Goal: Task Accomplishment & Management: Manage account settings

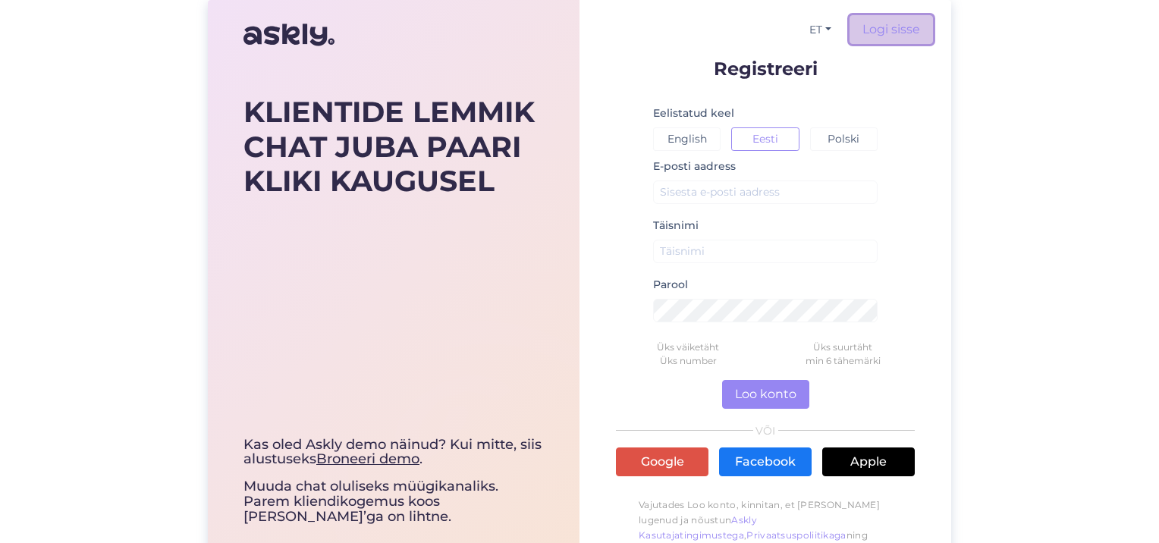
click at [901, 34] on link "Logi sisse" at bounding box center [891, 29] width 83 height 29
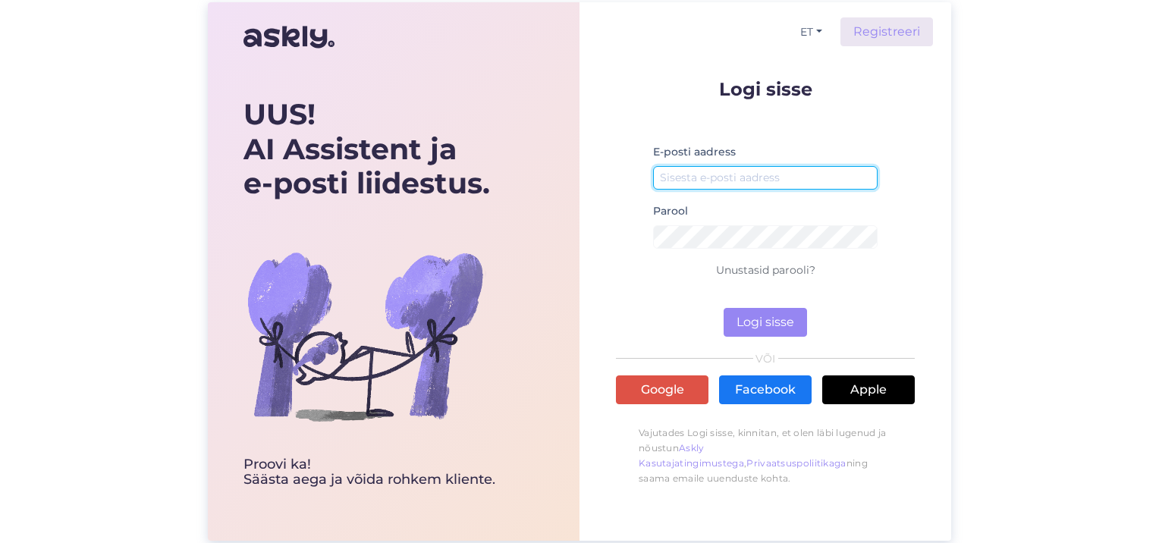
click at [738, 173] on input "email" at bounding box center [765, 178] width 225 height 24
click at [723, 179] on input "email" at bounding box center [765, 178] width 225 height 24
type input "[EMAIL_ADDRESS][PERSON_NAME][DOMAIN_NAME]"
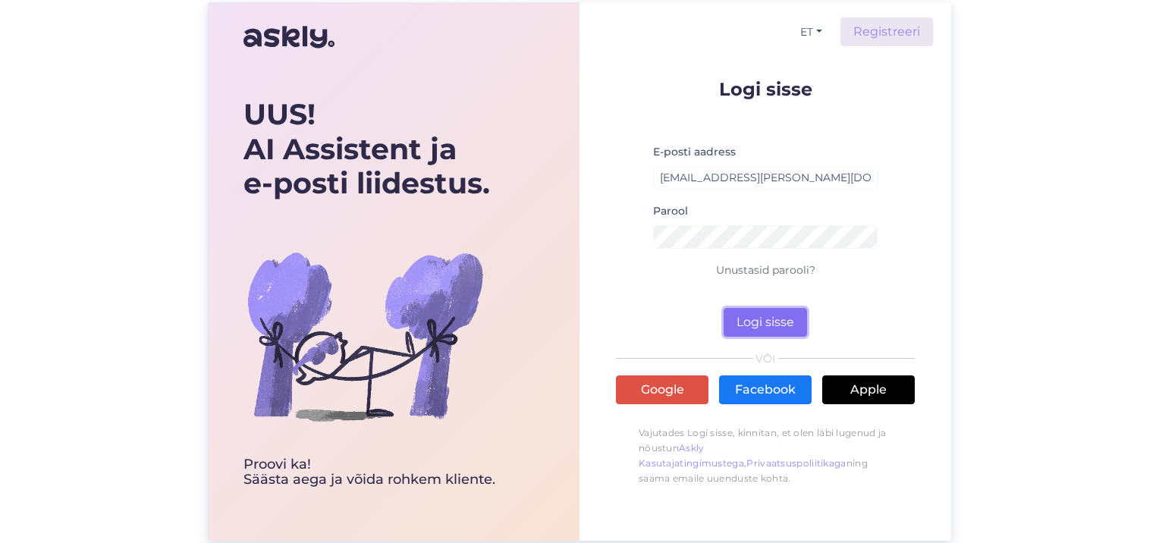
click at [776, 314] on button "Logi sisse" at bounding box center [765, 322] width 83 height 29
click at [777, 325] on button "Logi sisse" at bounding box center [765, 322] width 83 height 29
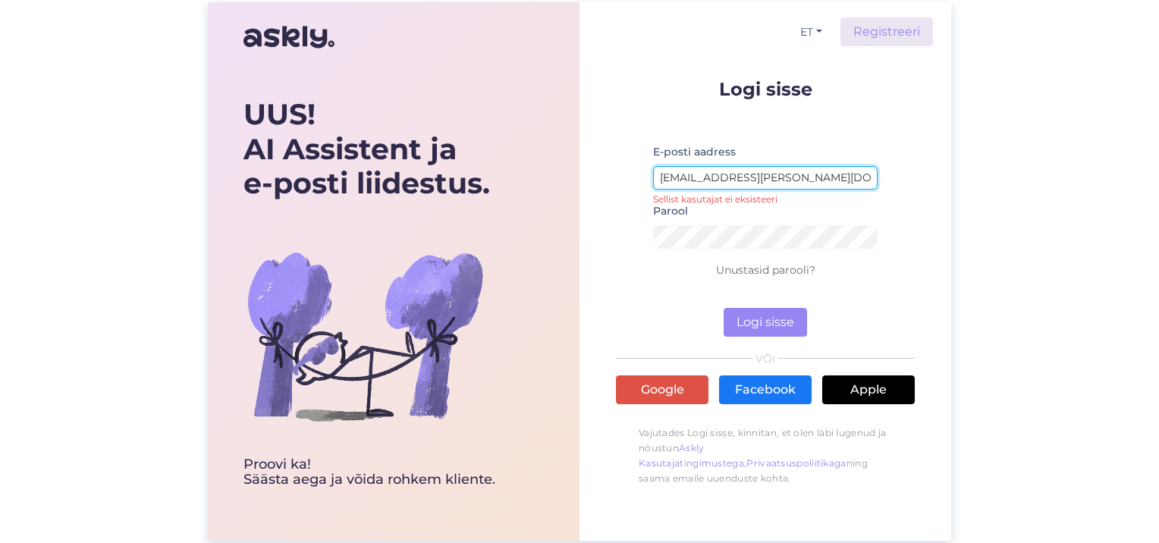
drag, startPoint x: 838, startPoint y: 179, endPoint x: 586, endPoint y: 190, distance: 252.1
click at [586, 190] on div "ET Registreeri Logi sisse E-posti aadress [EMAIL_ADDRESS][PERSON_NAME][DOMAIN_N…" at bounding box center [766, 271] width 372 height 539
type input "[EMAIL_ADDRESS][DOMAIN_NAME]"
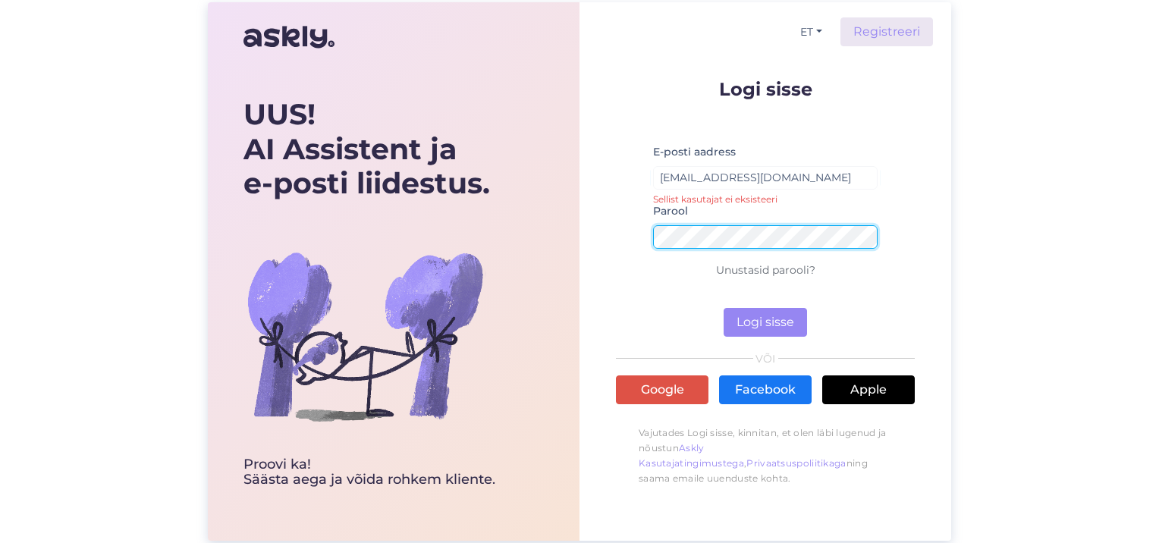
click at [590, 244] on div "ET Registreeri Logi sisse E-posti aadress [EMAIL_ADDRESS][DOMAIN_NAME] Sellist …" at bounding box center [766, 271] width 372 height 539
click at [766, 316] on button "Logi sisse" at bounding box center [765, 322] width 83 height 29
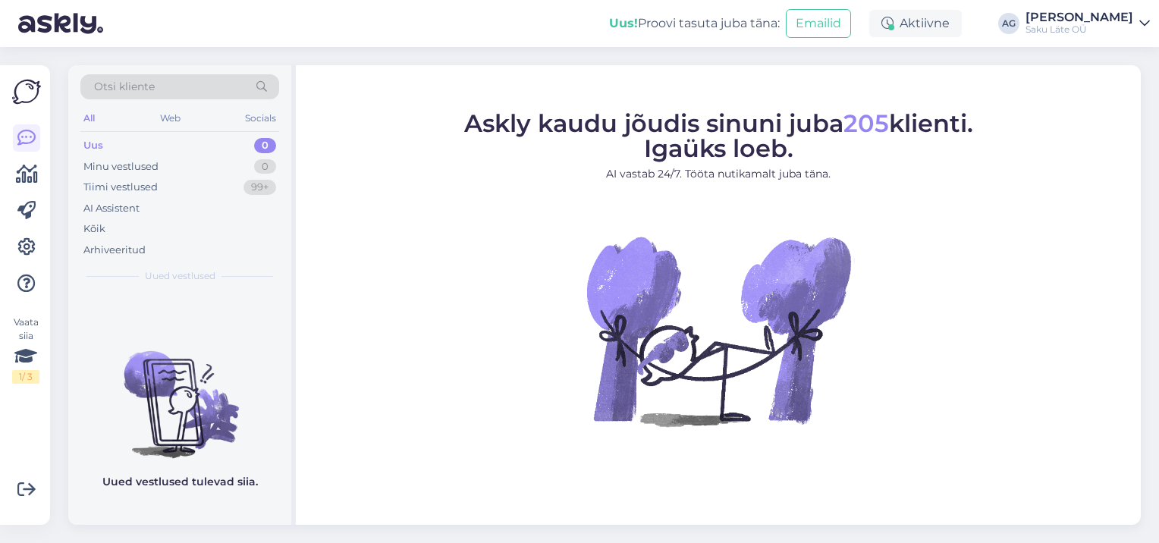
click at [1146, 27] on icon at bounding box center [1145, 23] width 11 height 12
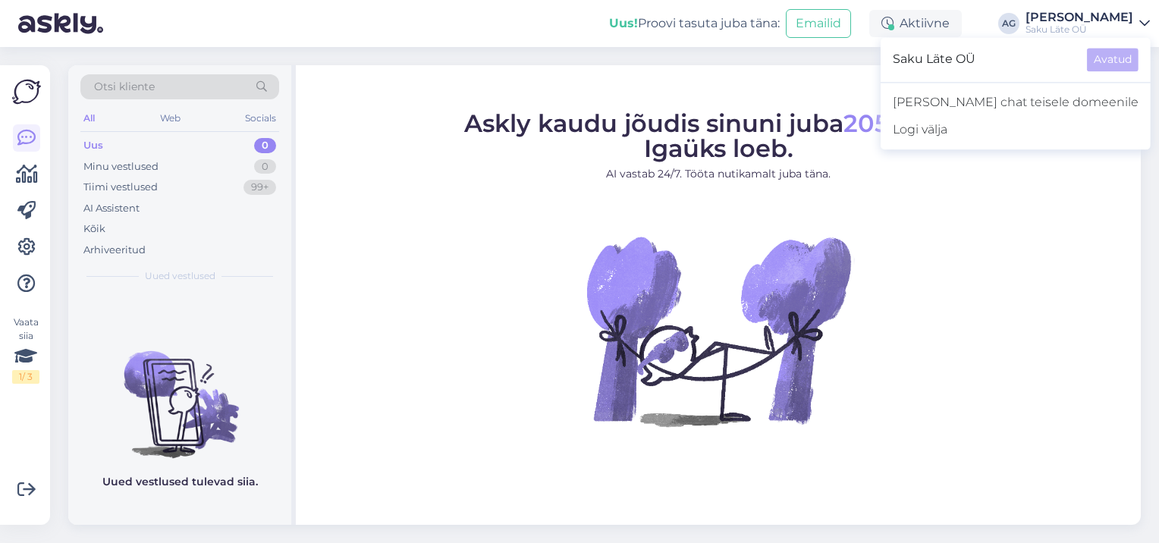
click at [121, 146] on div "Uus 0" at bounding box center [179, 145] width 199 height 21
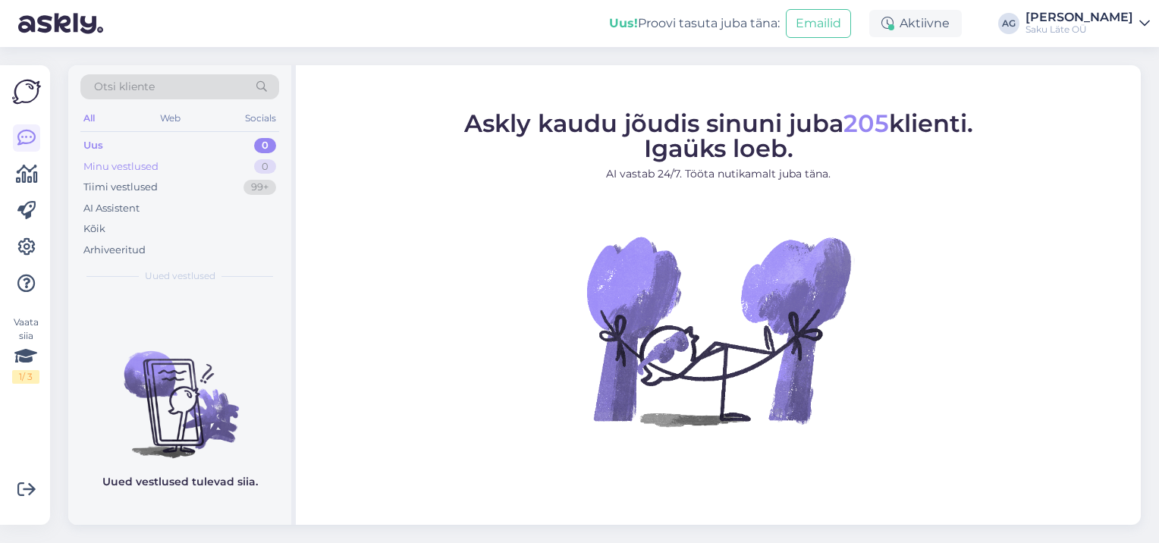
click at [136, 166] on div "Minu vestlused" at bounding box center [120, 166] width 75 height 15
click at [140, 182] on div "Tiimi vestlused" at bounding box center [120, 187] width 74 height 15
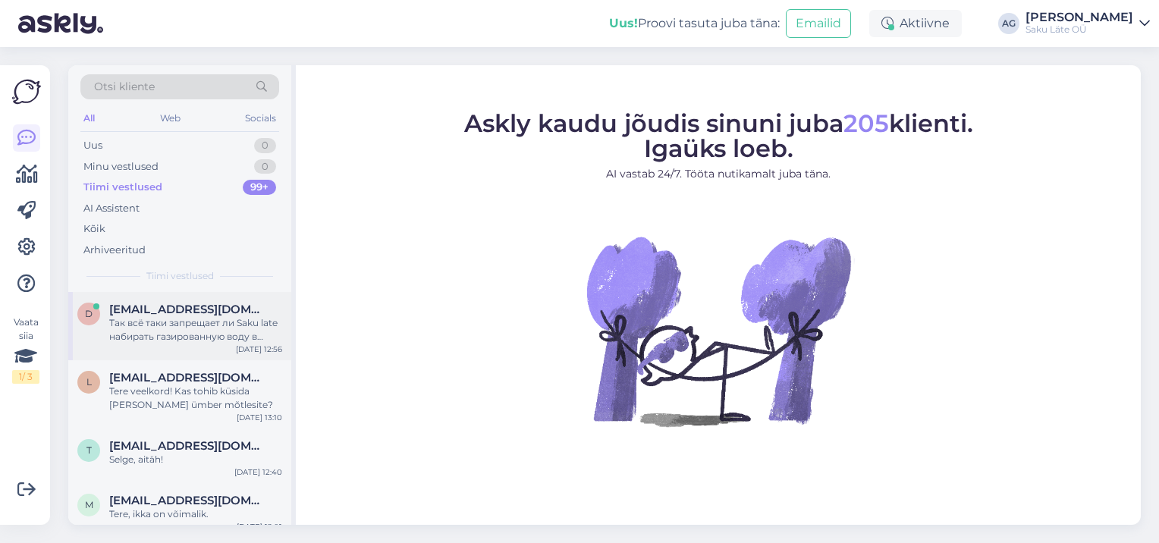
click at [188, 335] on div "Так всё таки запрещает ли Saku late набирать газированную воду в бутылки объёмо…" at bounding box center [195, 329] width 173 height 27
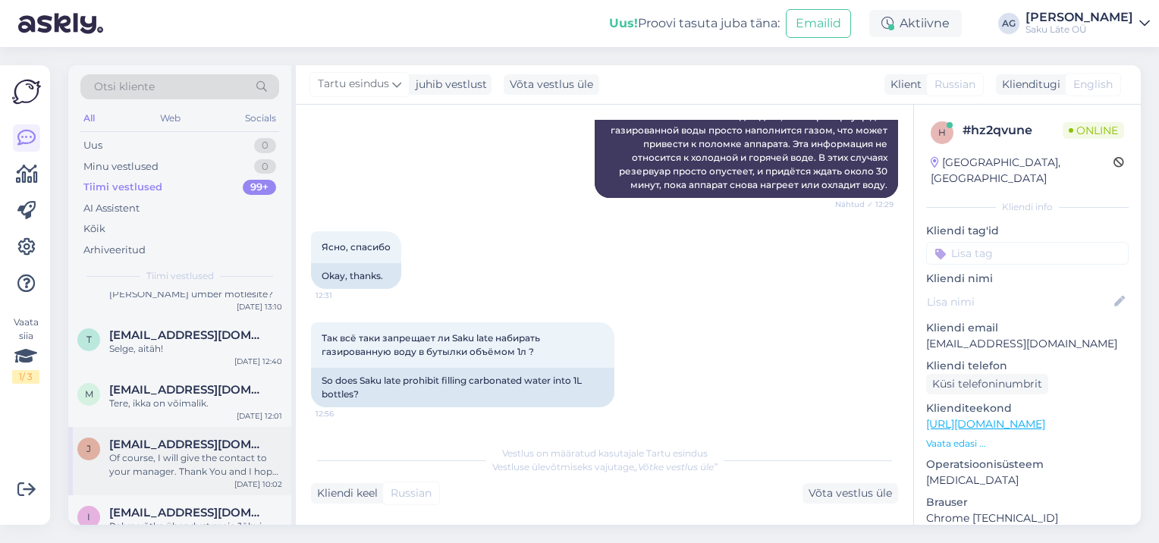
scroll to position [76, 0]
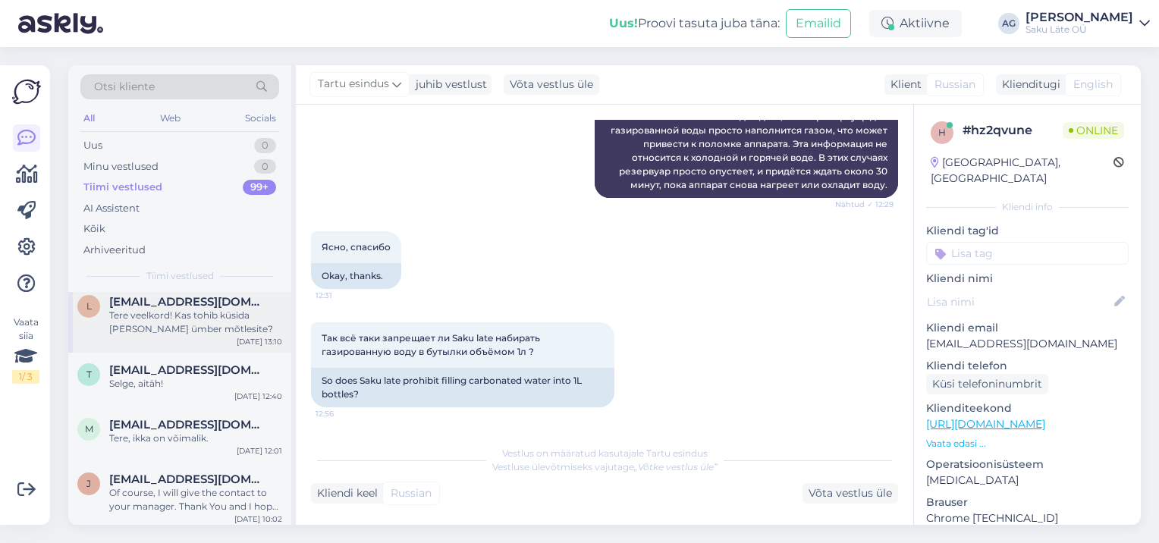
click at [249, 331] on div "Tere veelkord! Kas tohib küsida [PERSON_NAME] ümber mõtlesite?" at bounding box center [195, 322] width 173 height 27
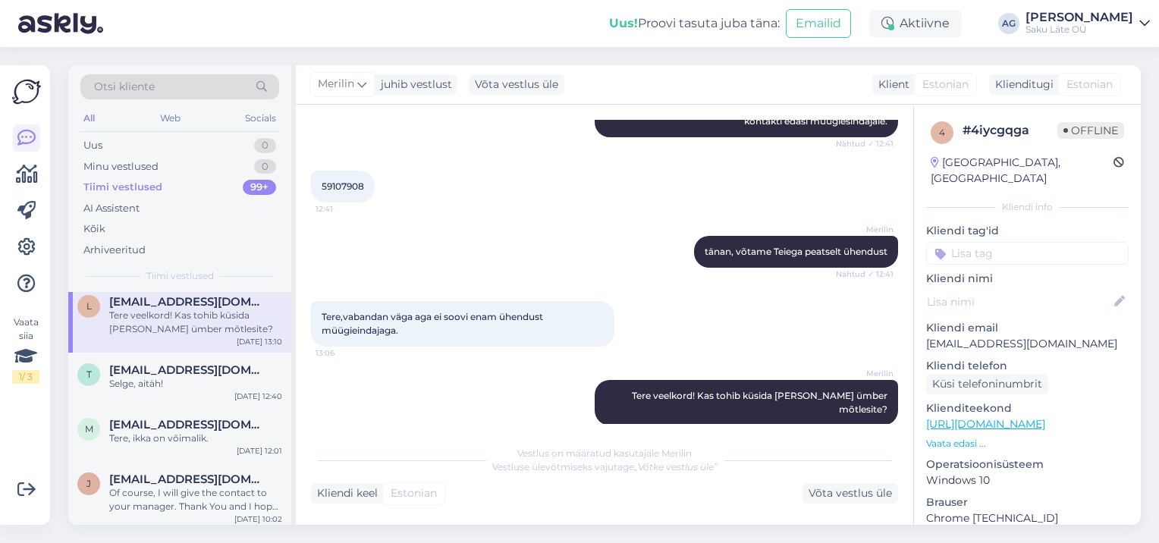
scroll to position [546, 0]
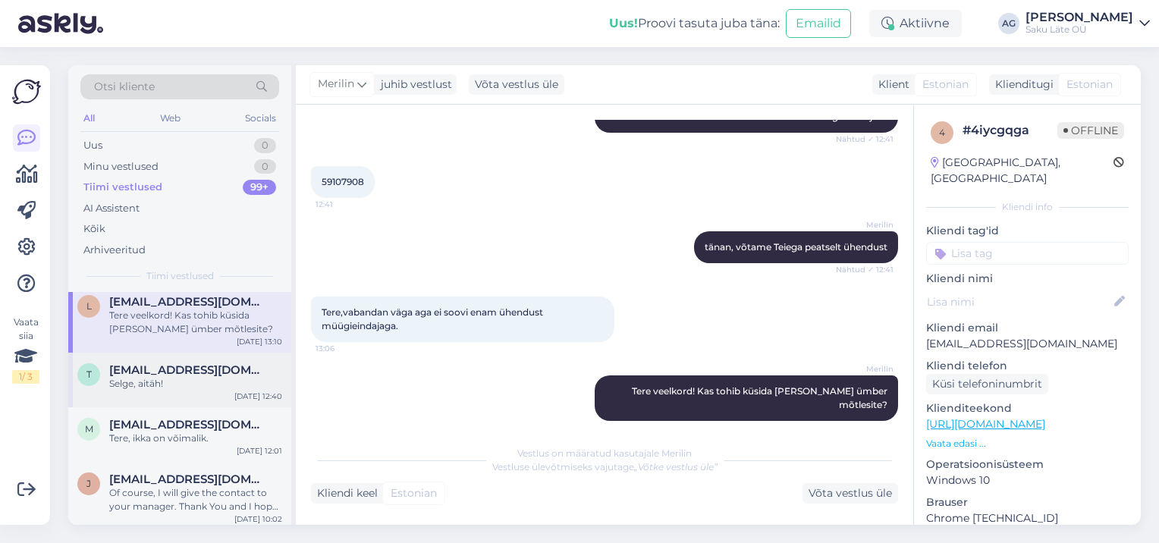
click at [203, 387] on div "Selge, aitäh!" at bounding box center [195, 384] width 173 height 14
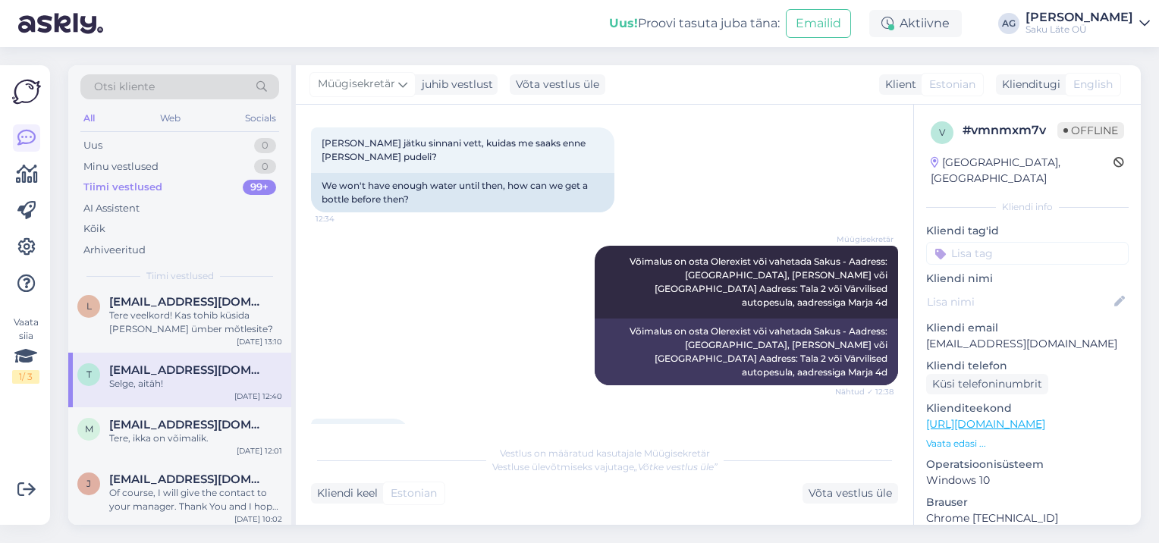
scroll to position [297, 0]
click at [219, 429] on span "[EMAIL_ADDRESS][DOMAIN_NAME]" at bounding box center [188, 425] width 158 height 14
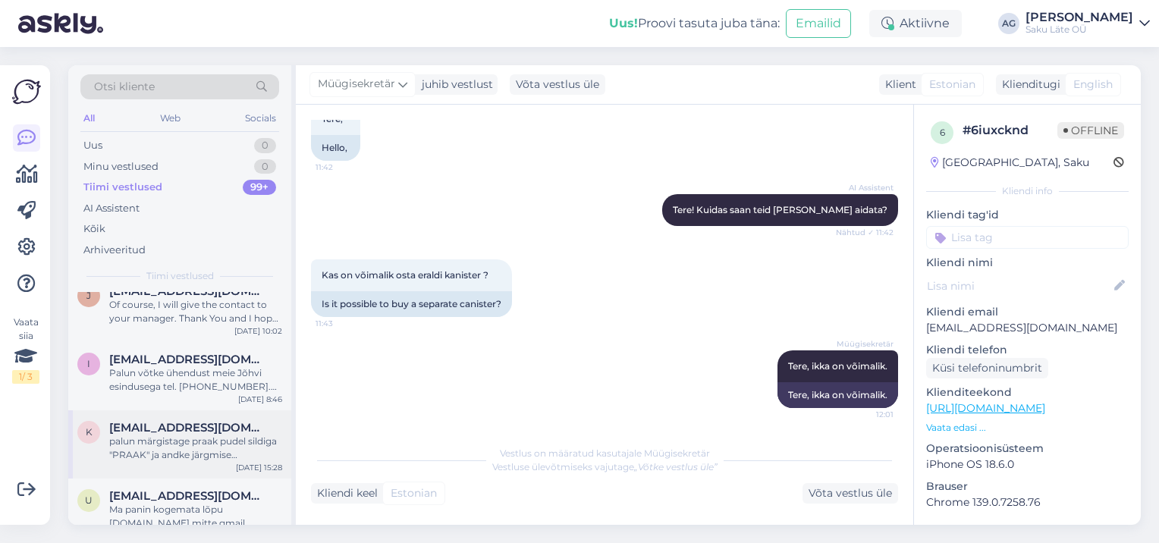
scroll to position [228, 0]
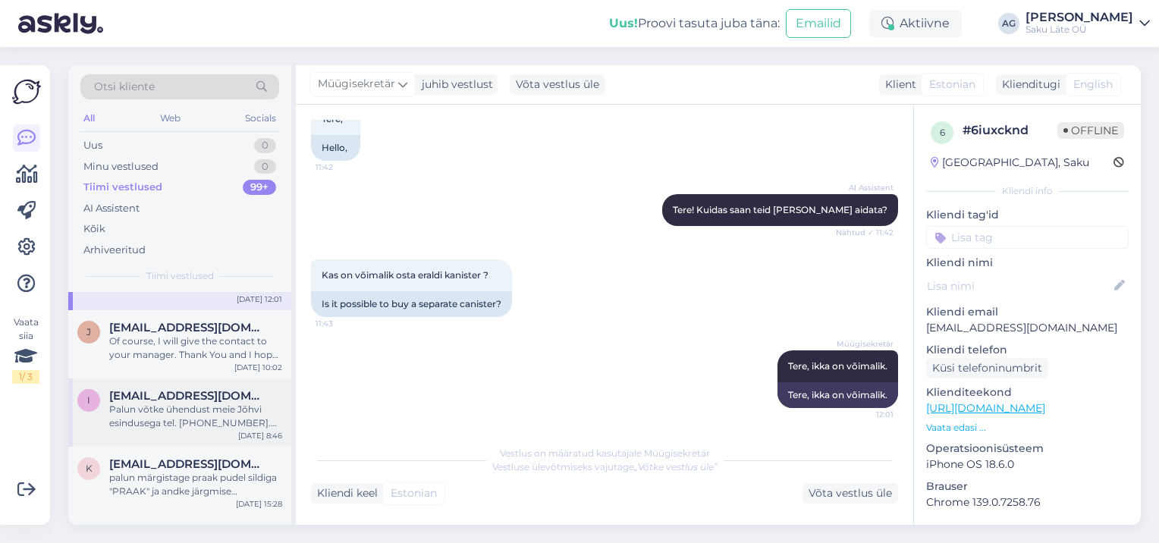
click at [243, 424] on div "Palun võtke ühendust meie Jõhvi esindusega tel. [PHONE_NUMBER]. Nad sisestavad …" at bounding box center [195, 416] width 173 height 27
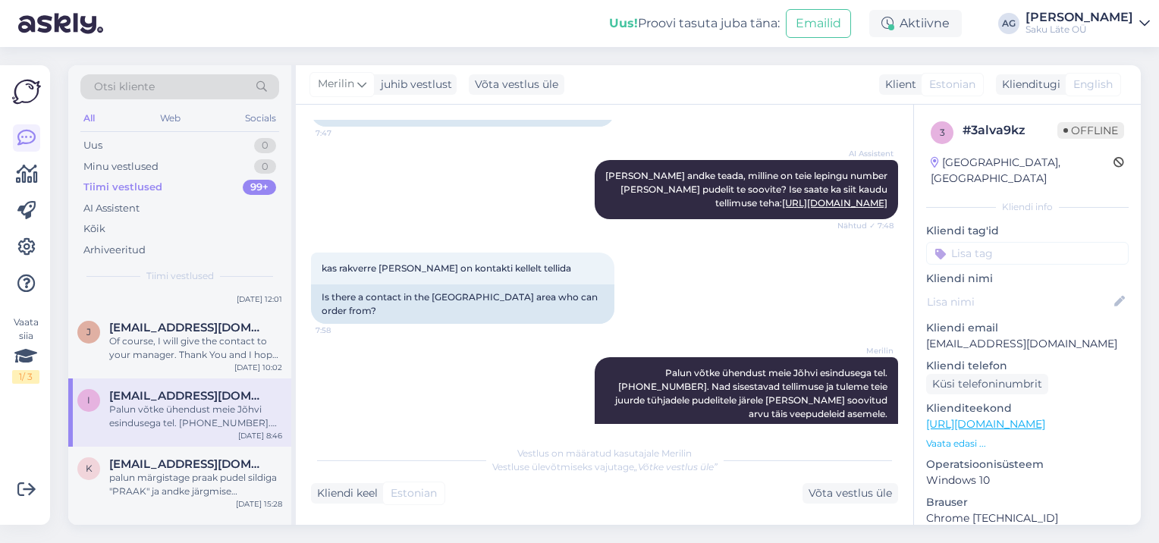
scroll to position [391, 0]
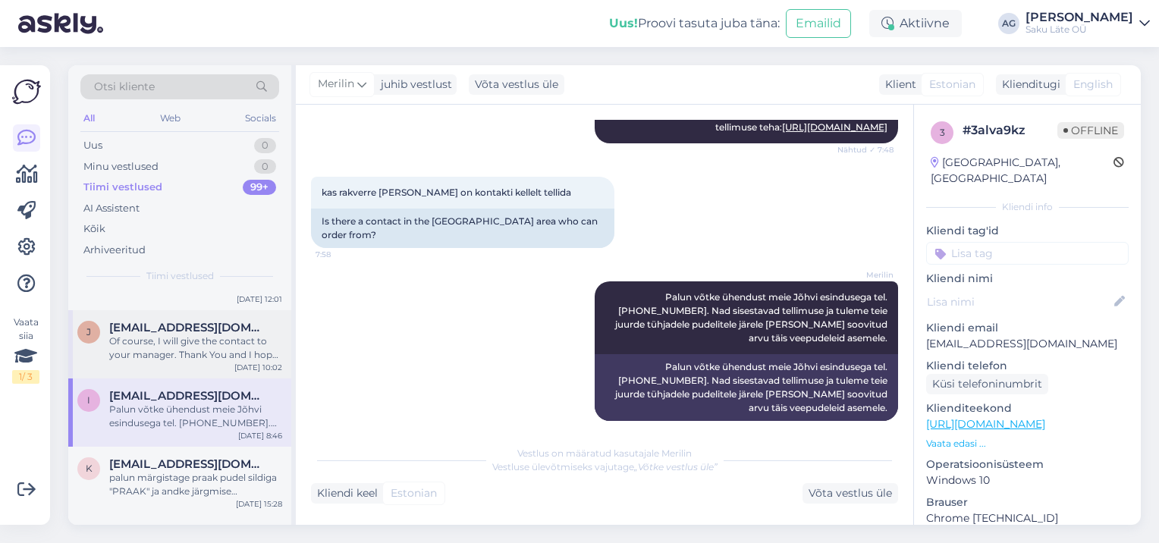
click at [195, 357] on div "Of course, I will give the contact to your manager. Thank You and I hope our co…" at bounding box center [195, 348] width 173 height 27
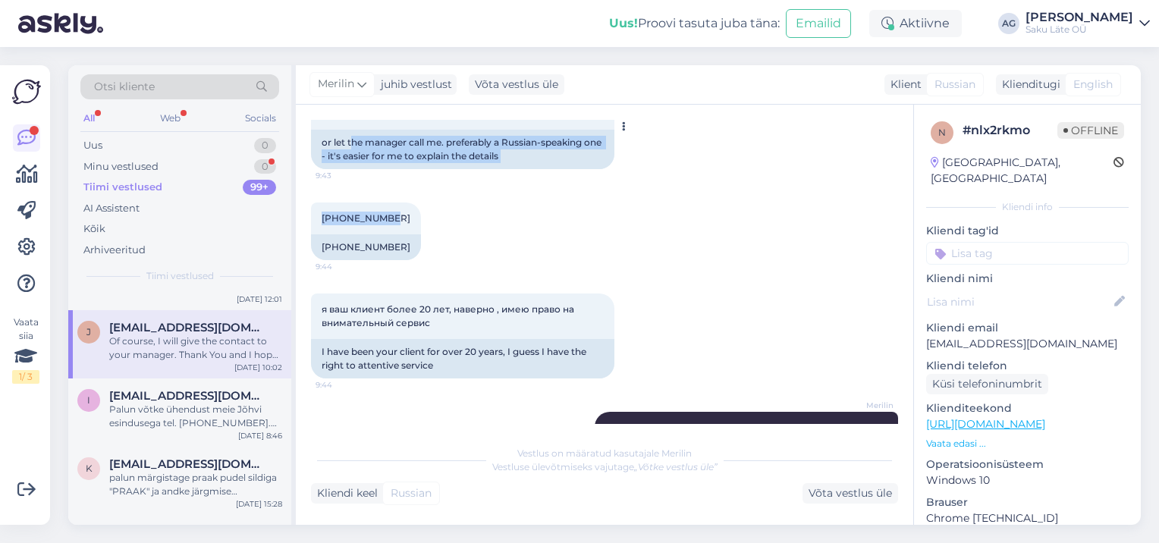
scroll to position [1993, 0]
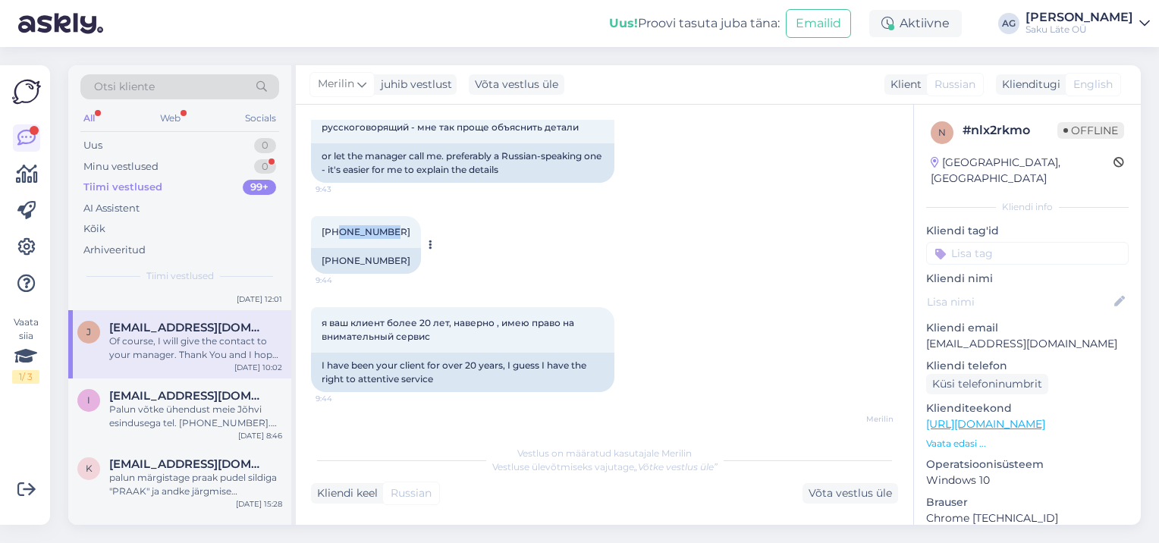
drag, startPoint x: 382, startPoint y: 127, endPoint x: 338, endPoint y: 208, distance: 92.0
click at [338, 216] on div "[PHONE_NUMBER]:44" at bounding box center [366, 232] width 110 height 32
drag, startPoint x: 338, startPoint y: 208, endPoint x: 345, endPoint y: 219, distance: 13.1
click at [344, 226] on span "[PHONE_NUMBER]" at bounding box center [366, 231] width 89 height 11
copy span "256231187"
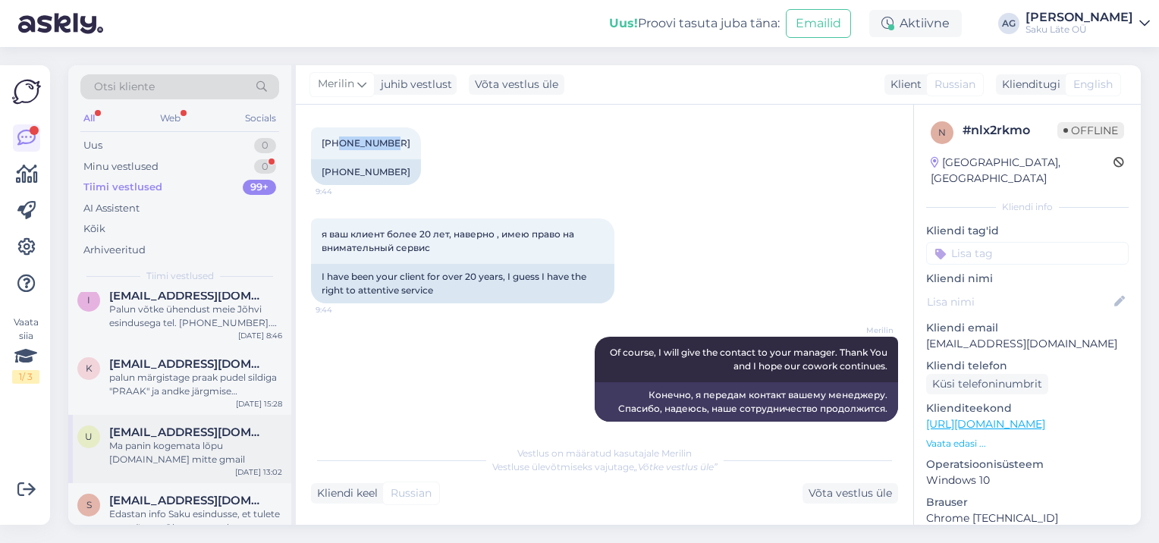
scroll to position [303, 0]
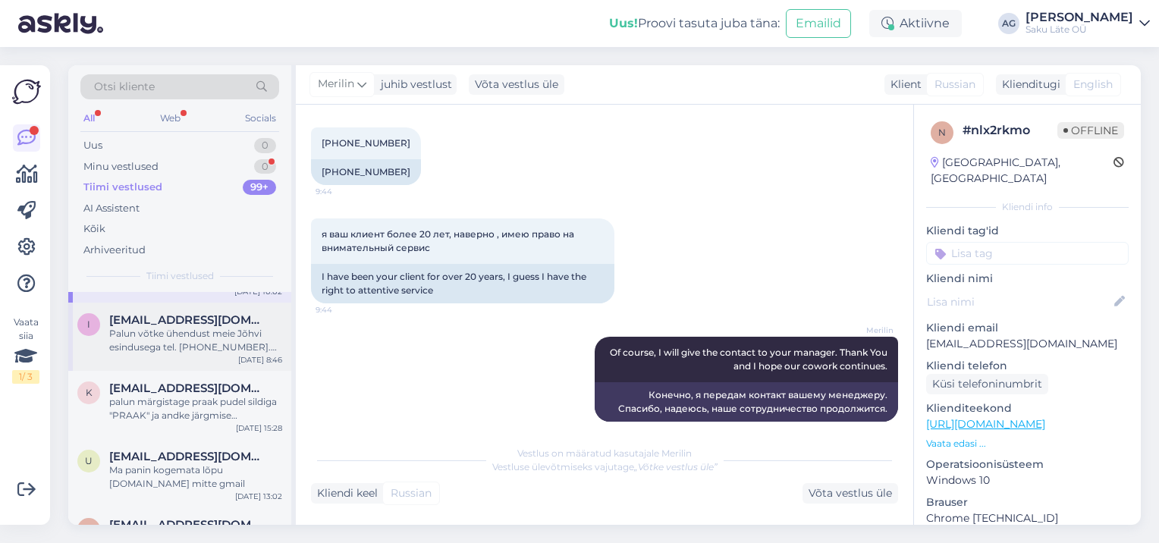
click at [190, 334] on div "Palun võtke ühendust meie Jõhvi esindusega tel. [PHONE_NUMBER]. Nad sisestavad …" at bounding box center [195, 340] width 173 height 27
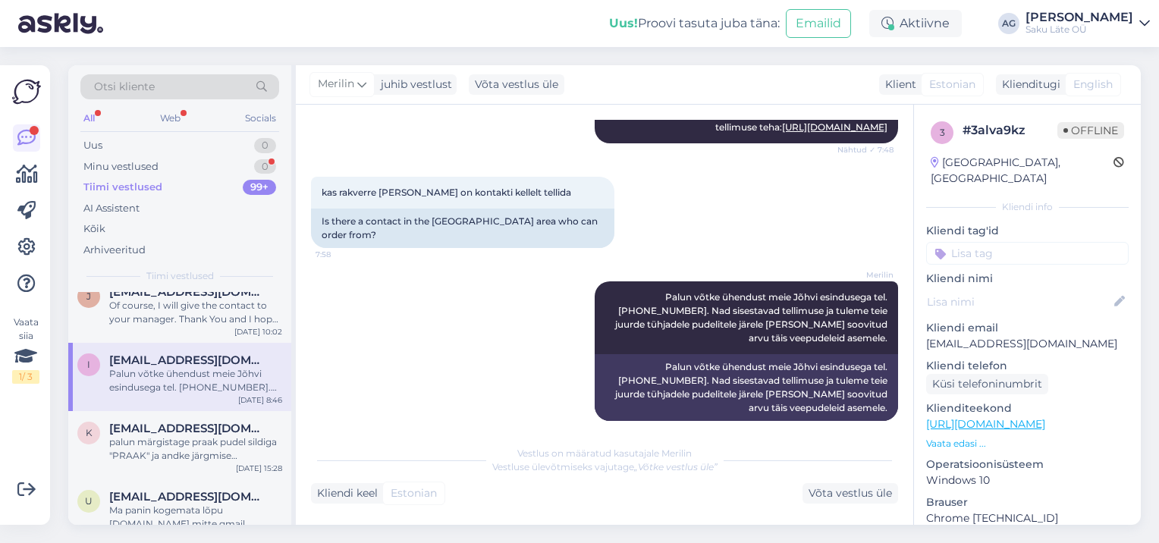
scroll to position [228, 0]
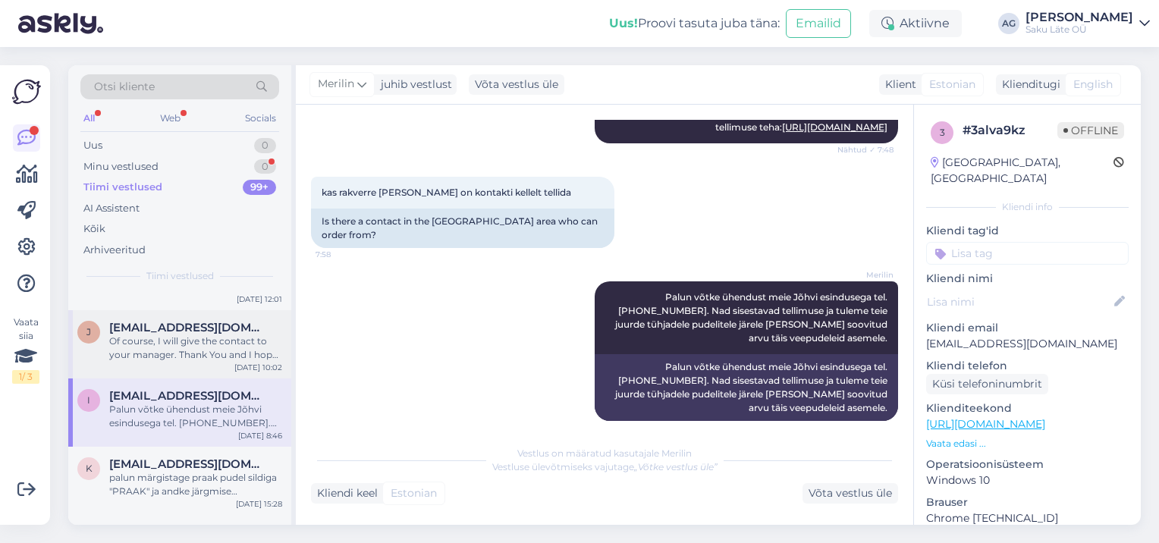
click at [199, 352] on div "Of course, I will give the contact to your manager. Thank You and I hope our co…" at bounding box center [195, 348] width 173 height 27
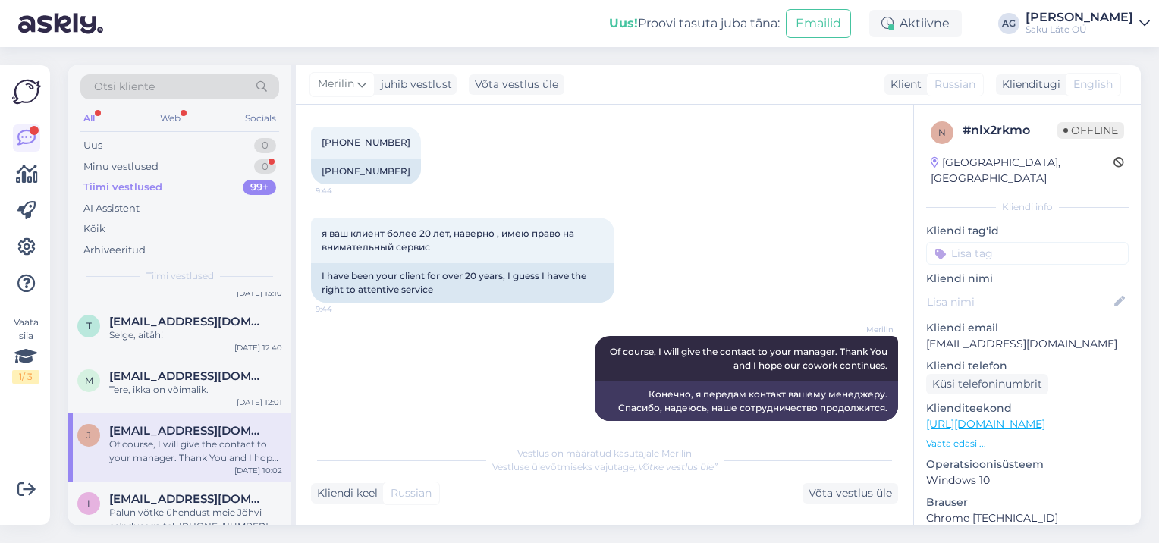
scroll to position [76, 0]
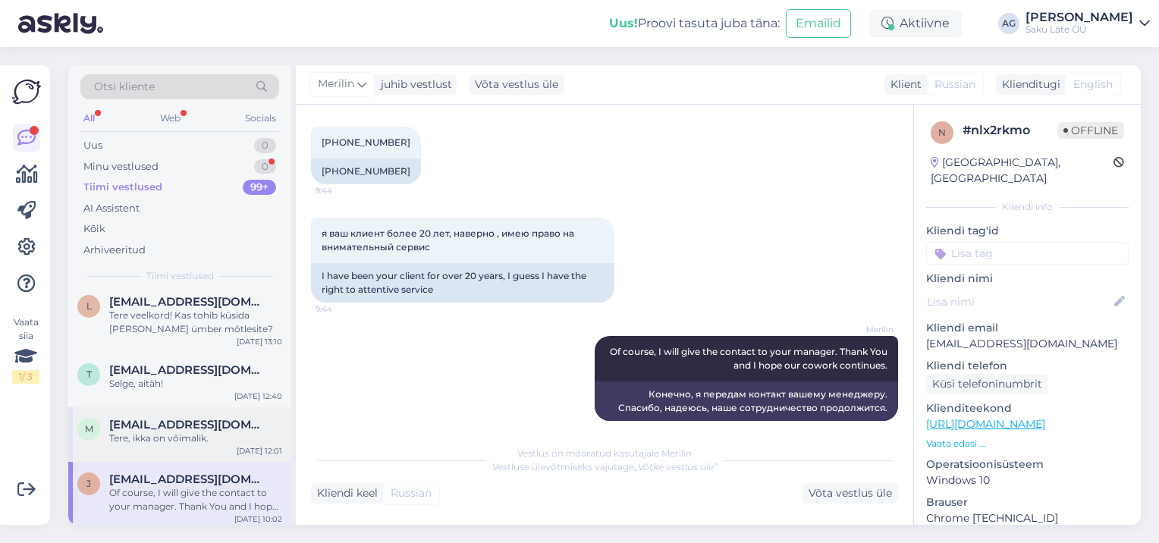
click at [196, 423] on span "[EMAIL_ADDRESS][DOMAIN_NAME]" at bounding box center [188, 425] width 158 height 14
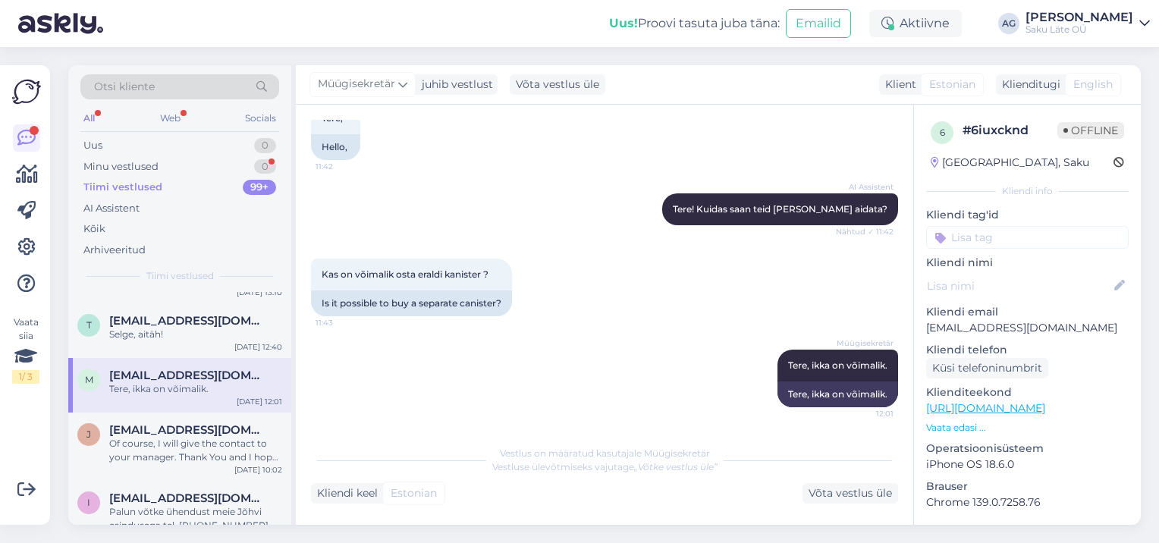
scroll to position [152, 0]
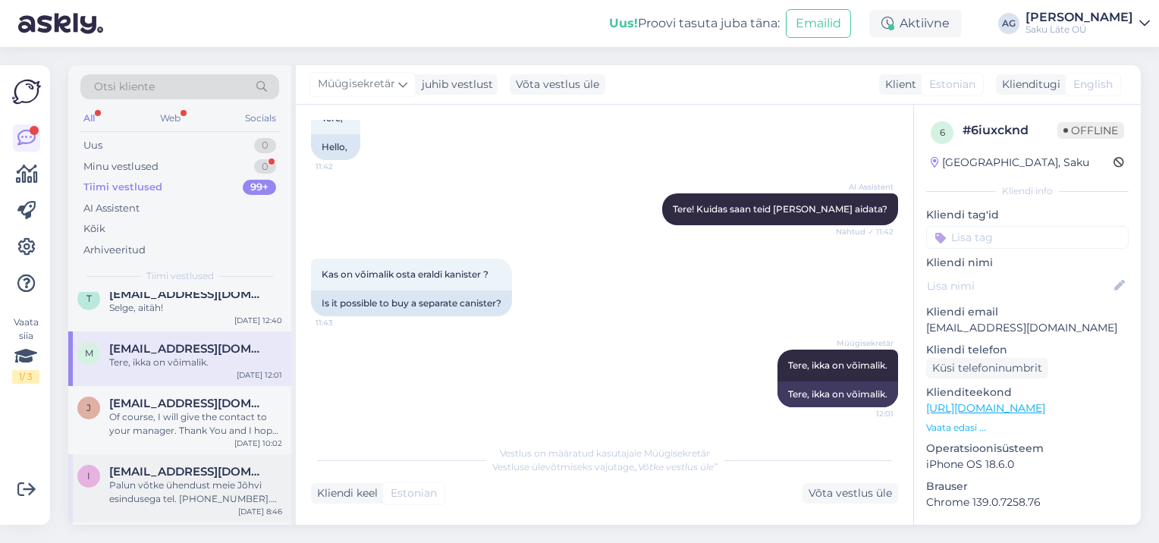
click at [187, 480] on div "Palun võtke ühendust meie Jõhvi esindusega tel. [PHONE_NUMBER]. Nad sisestavad …" at bounding box center [195, 492] width 173 height 27
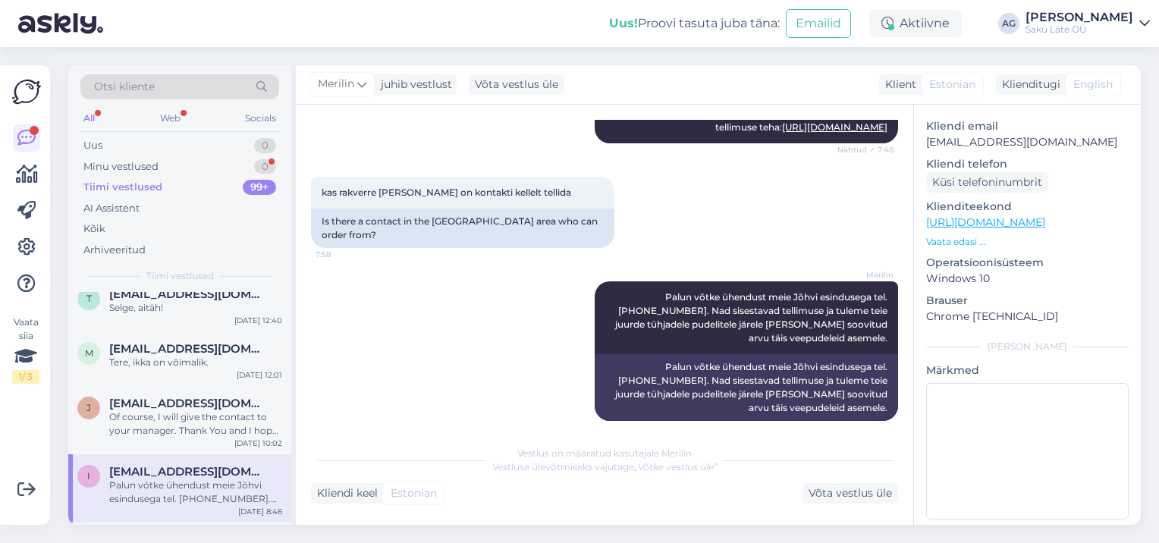
scroll to position [0, 0]
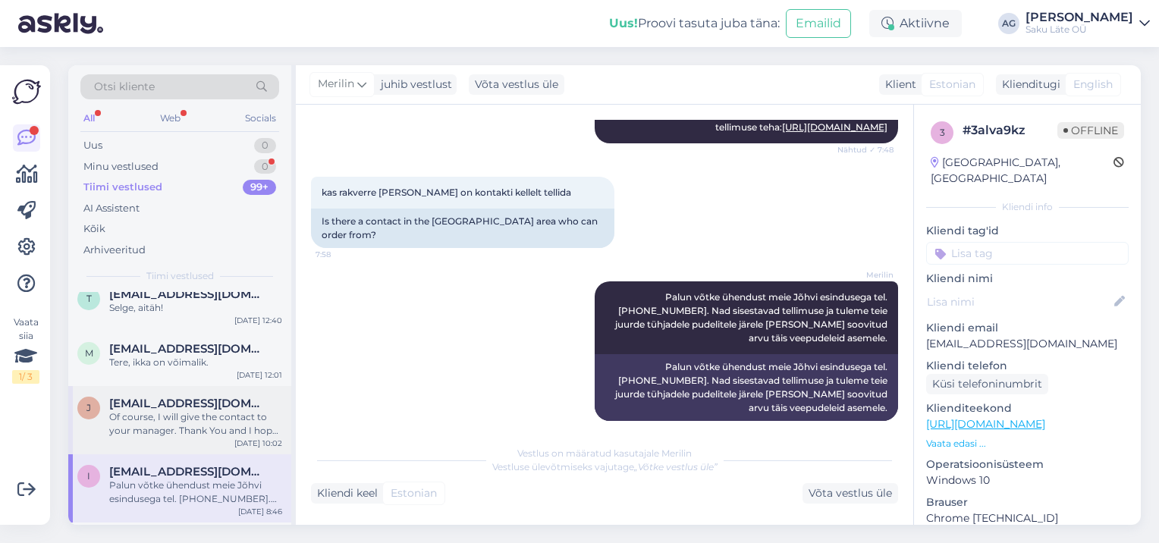
click at [177, 419] on div "Of course, I will give the contact to your manager. Thank You and I hope our co…" at bounding box center [195, 423] width 173 height 27
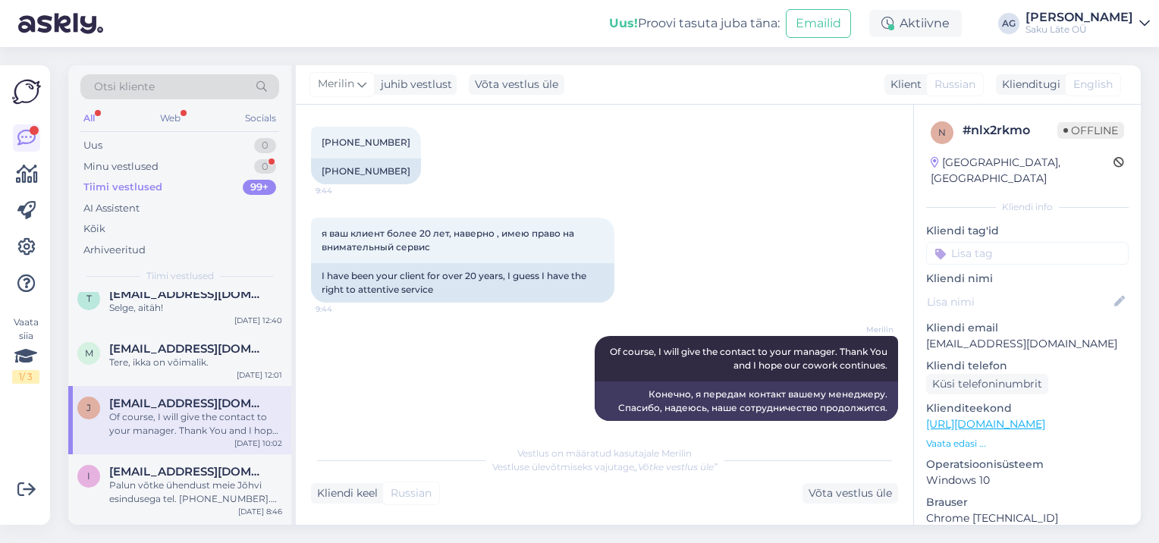
scroll to position [76, 0]
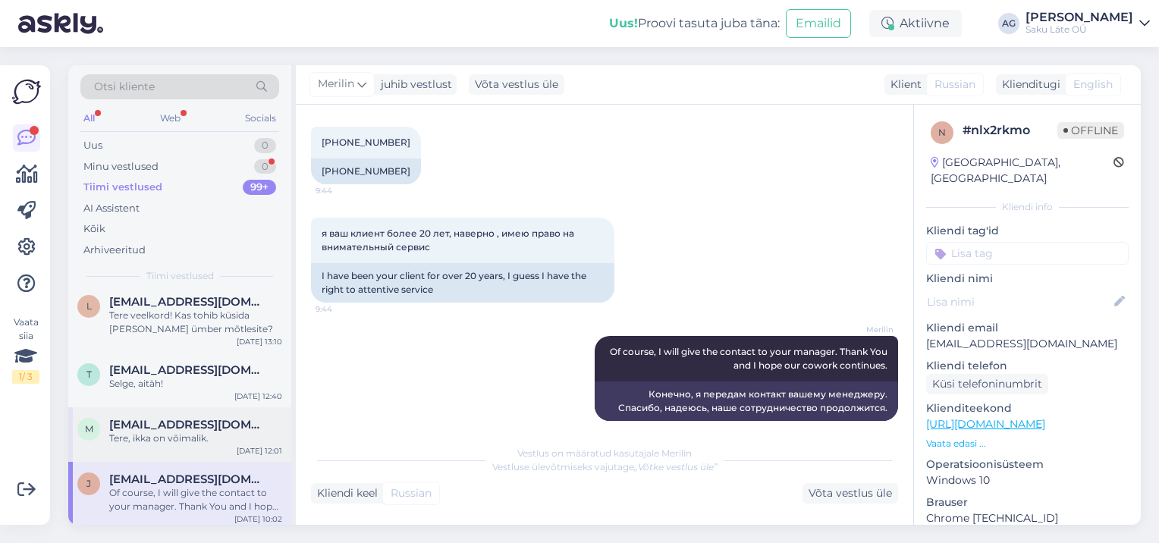
click at [202, 423] on span "[EMAIL_ADDRESS][DOMAIN_NAME]" at bounding box center [188, 425] width 158 height 14
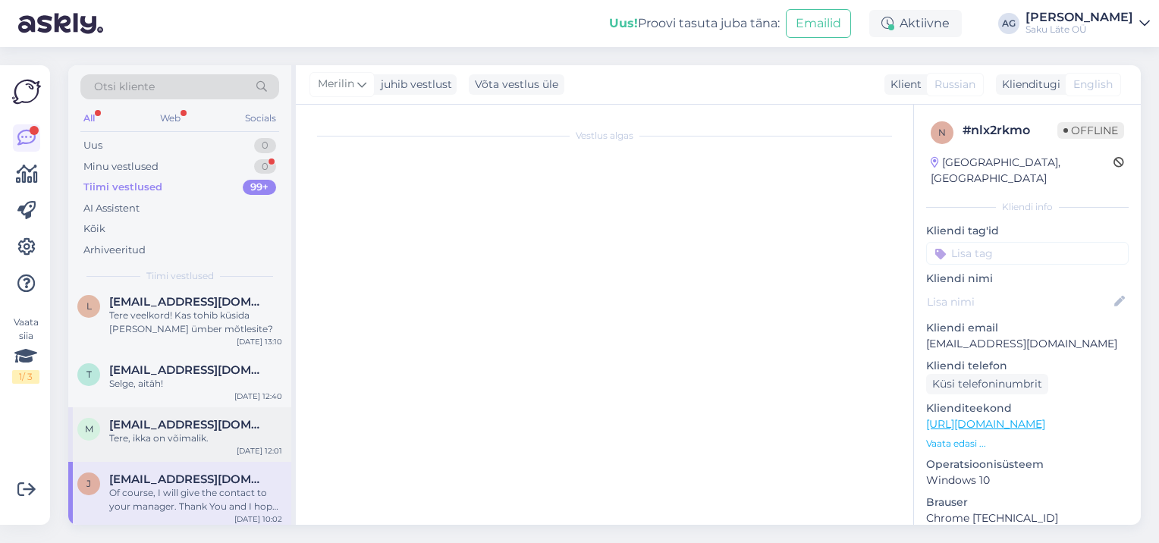
scroll to position [98, 0]
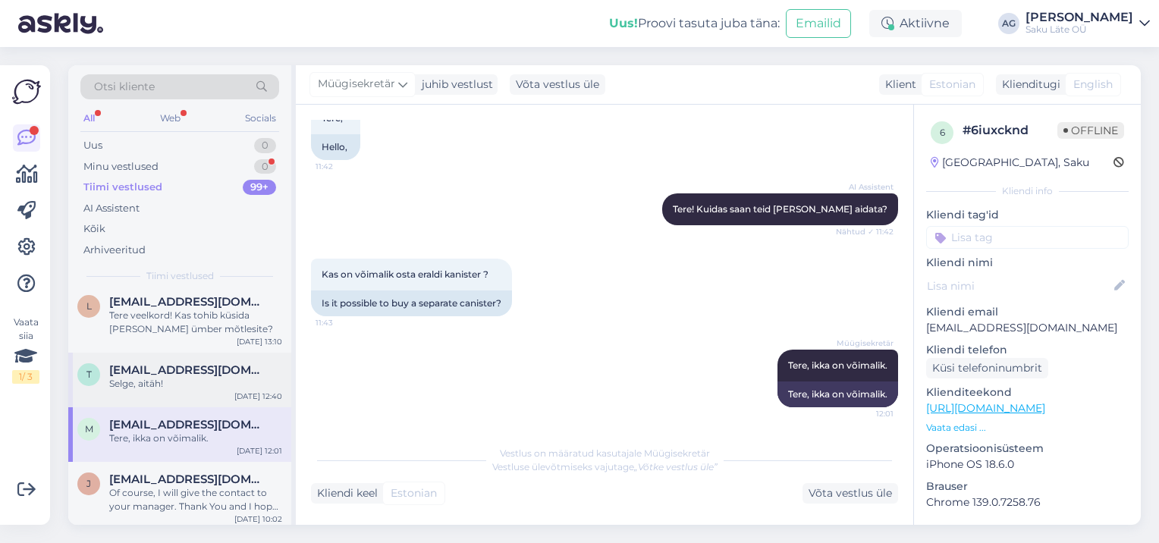
click at [206, 385] on div "Selge, aitäh!" at bounding box center [195, 384] width 173 height 14
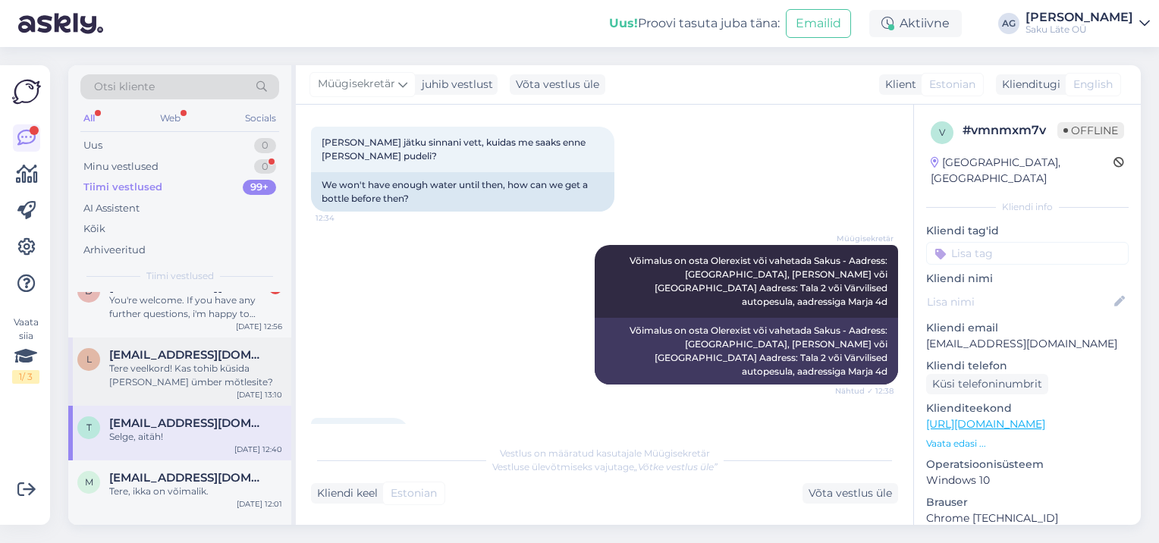
scroll to position [0, 0]
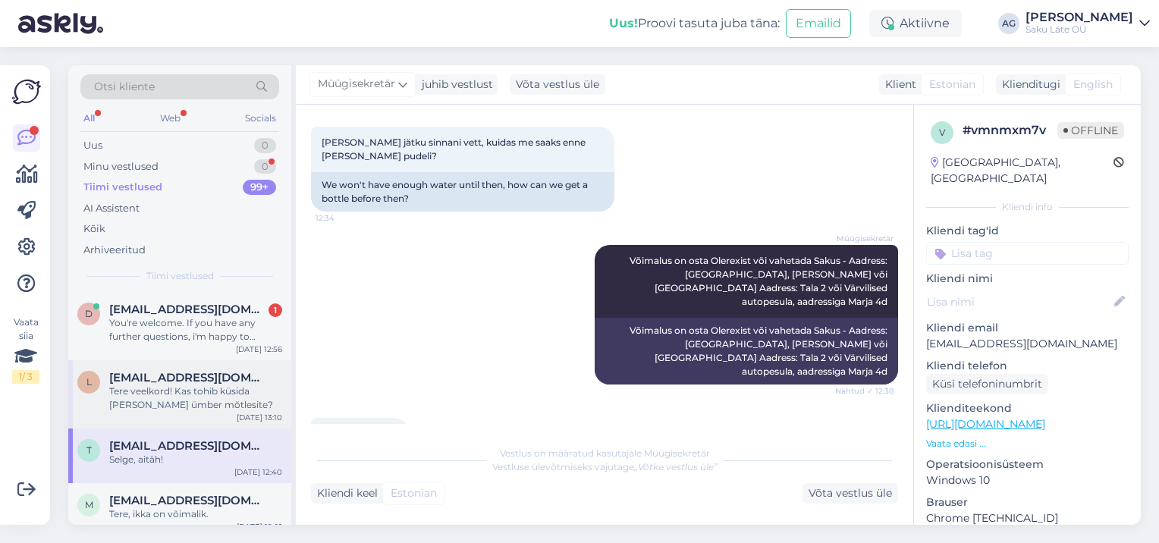
click at [198, 402] on div "Tere veelkord! Kas tohib küsida [PERSON_NAME] ümber mõtlesite?" at bounding box center [195, 398] width 173 height 27
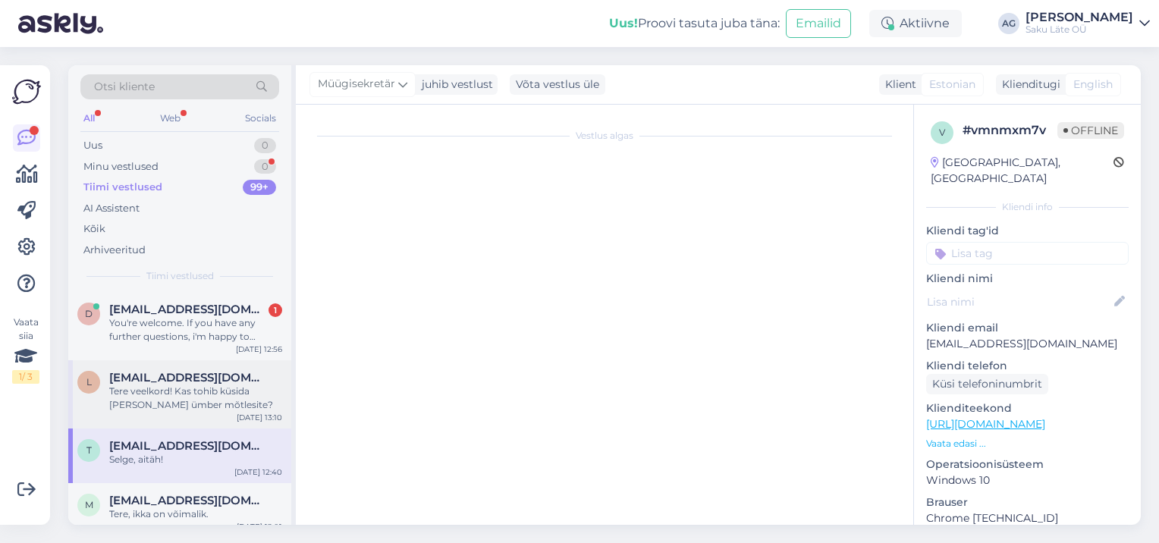
scroll to position [546, 0]
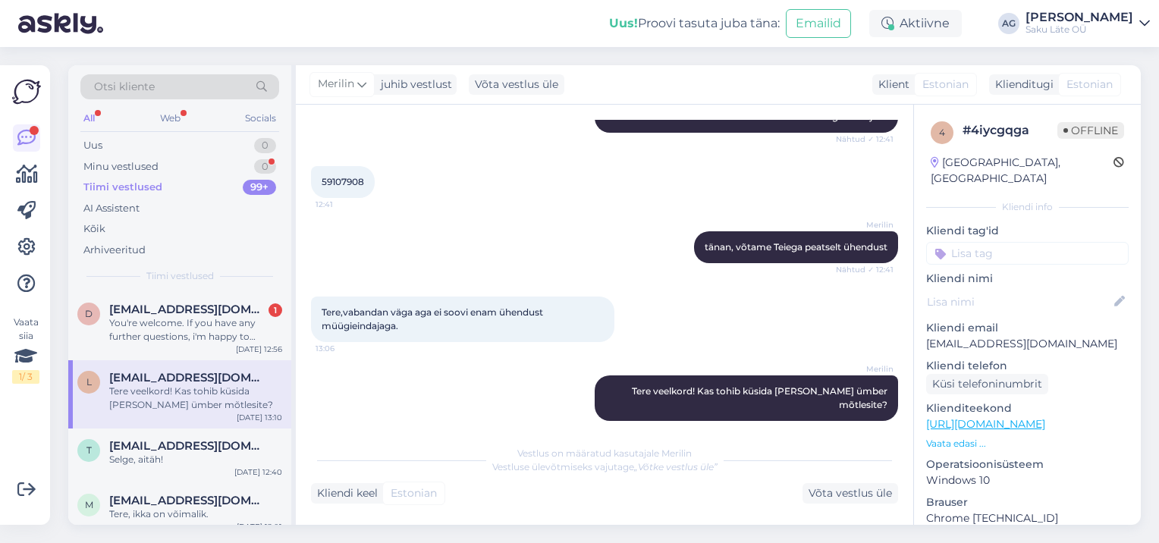
click at [219, 401] on div "Tere veelkord! Kas tohib küsida [PERSON_NAME] ümber mõtlesite?" at bounding box center [195, 398] width 173 height 27
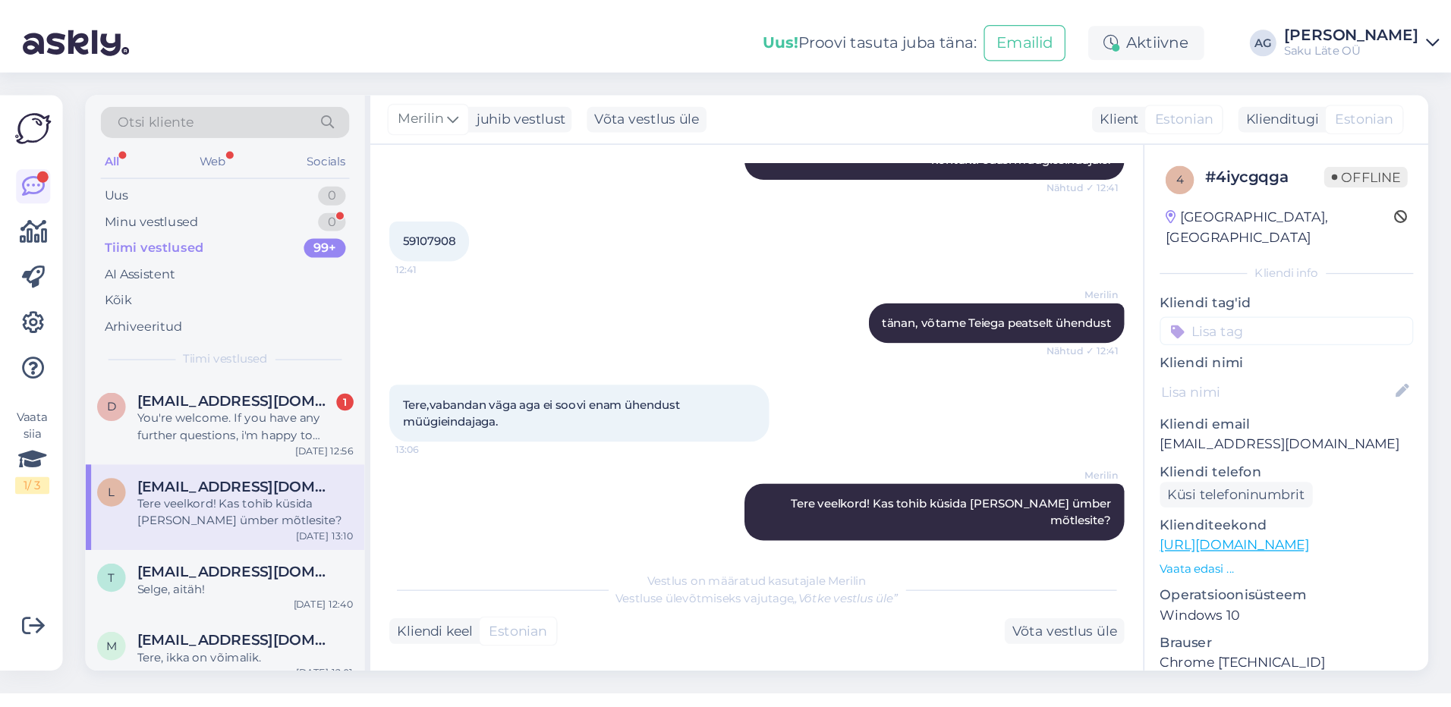
scroll to position [0, 0]
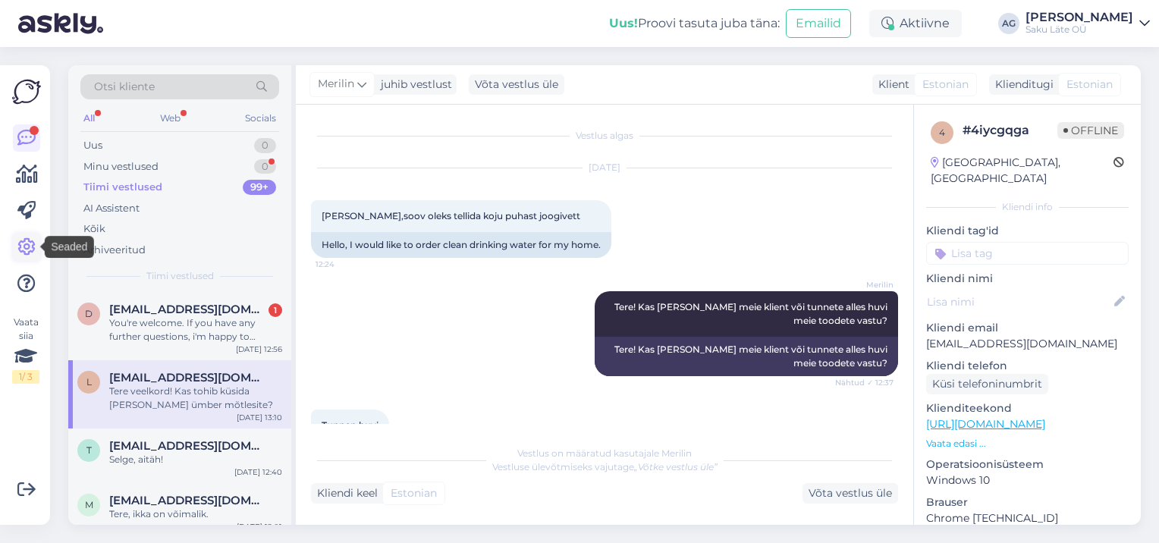
click at [20, 248] on icon at bounding box center [26, 247] width 18 height 18
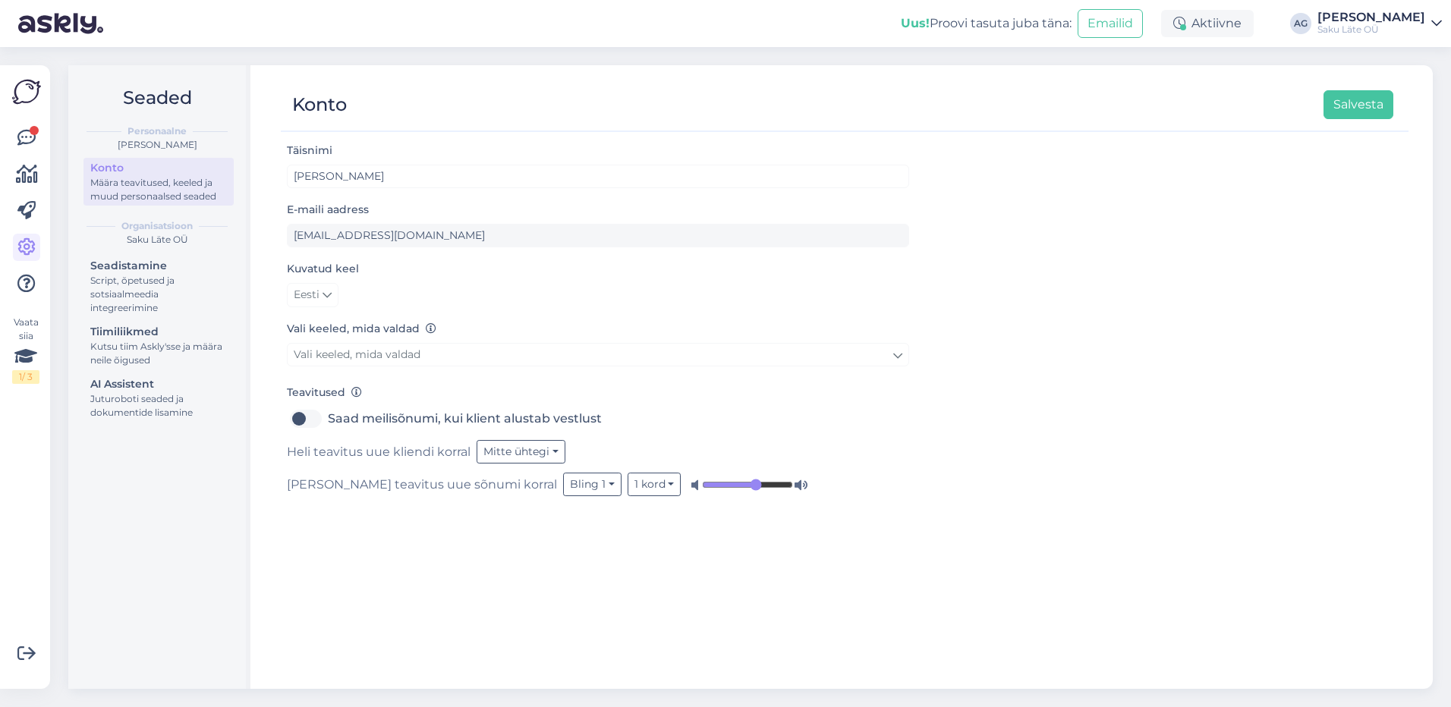
click at [143, 184] on div "Määra teavitused, keeled ja muud personaalsed seaded" at bounding box center [158, 189] width 137 height 27
click at [328, 422] on label "Saad meilisõnumi, kui klient alustab vestlust" at bounding box center [465, 419] width 274 height 24
click at [299, 422] on input "Saad meilisõnumi, kui klient alustab vestlust" at bounding box center [306, 419] width 38 height 24
checkbox input "true"
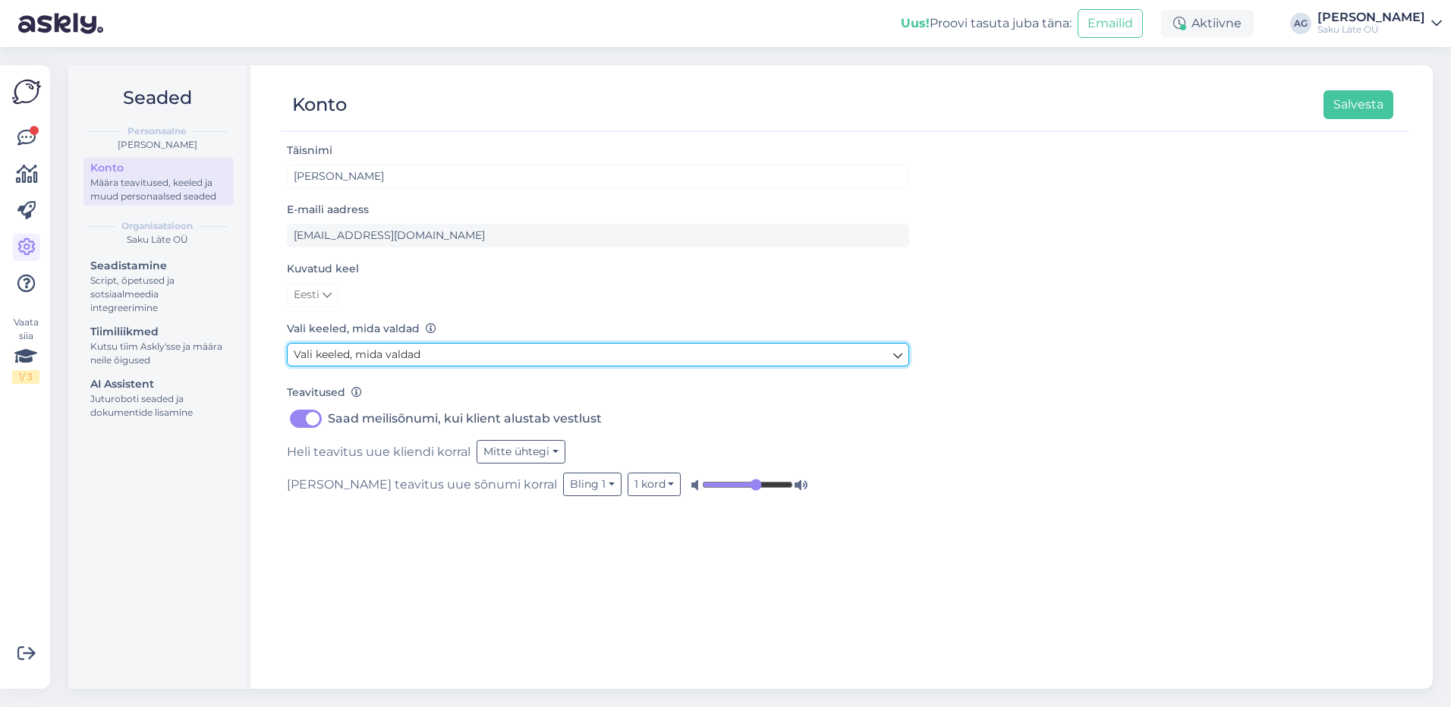
click at [417, 356] on span "Vali keeled, mida valdad" at bounding box center [357, 354] width 127 height 14
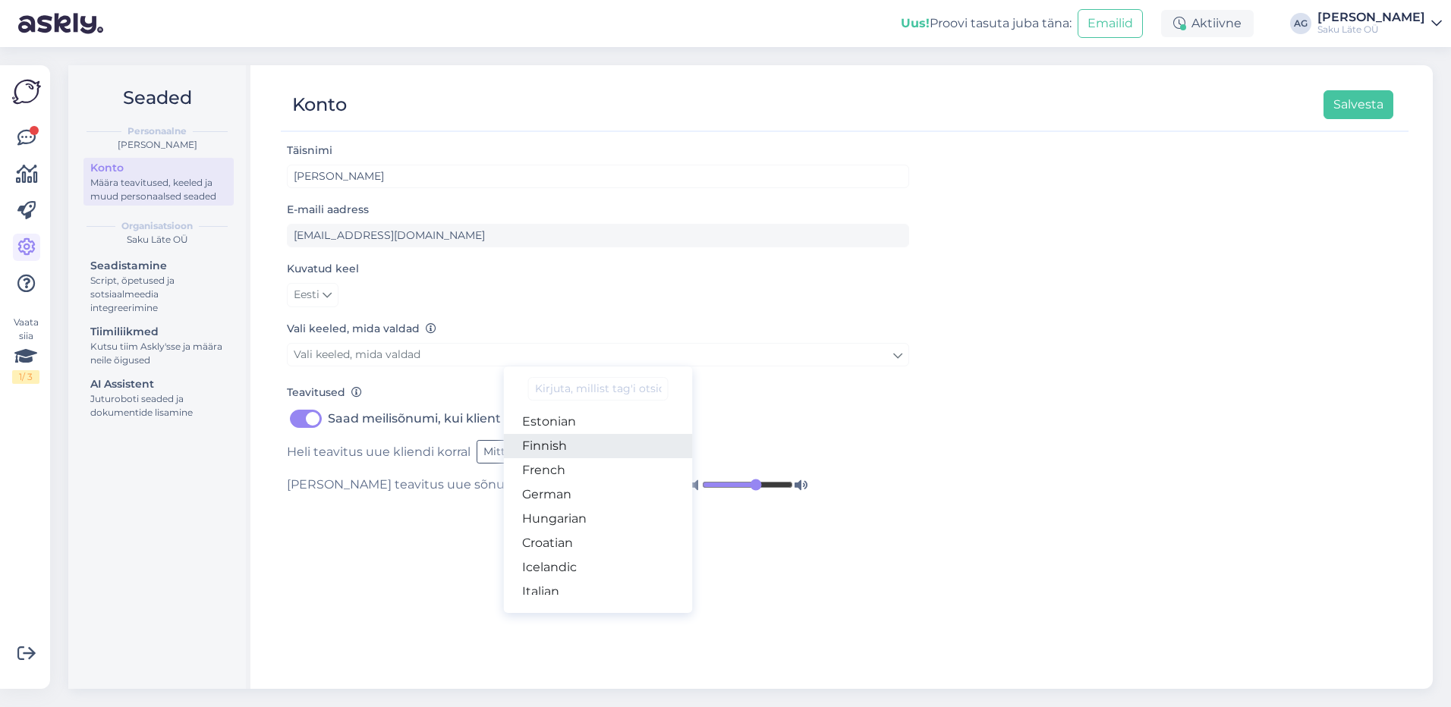
scroll to position [192, 0]
click at [618, 426] on link "Estonian" at bounding box center [598, 426] width 189 height 24
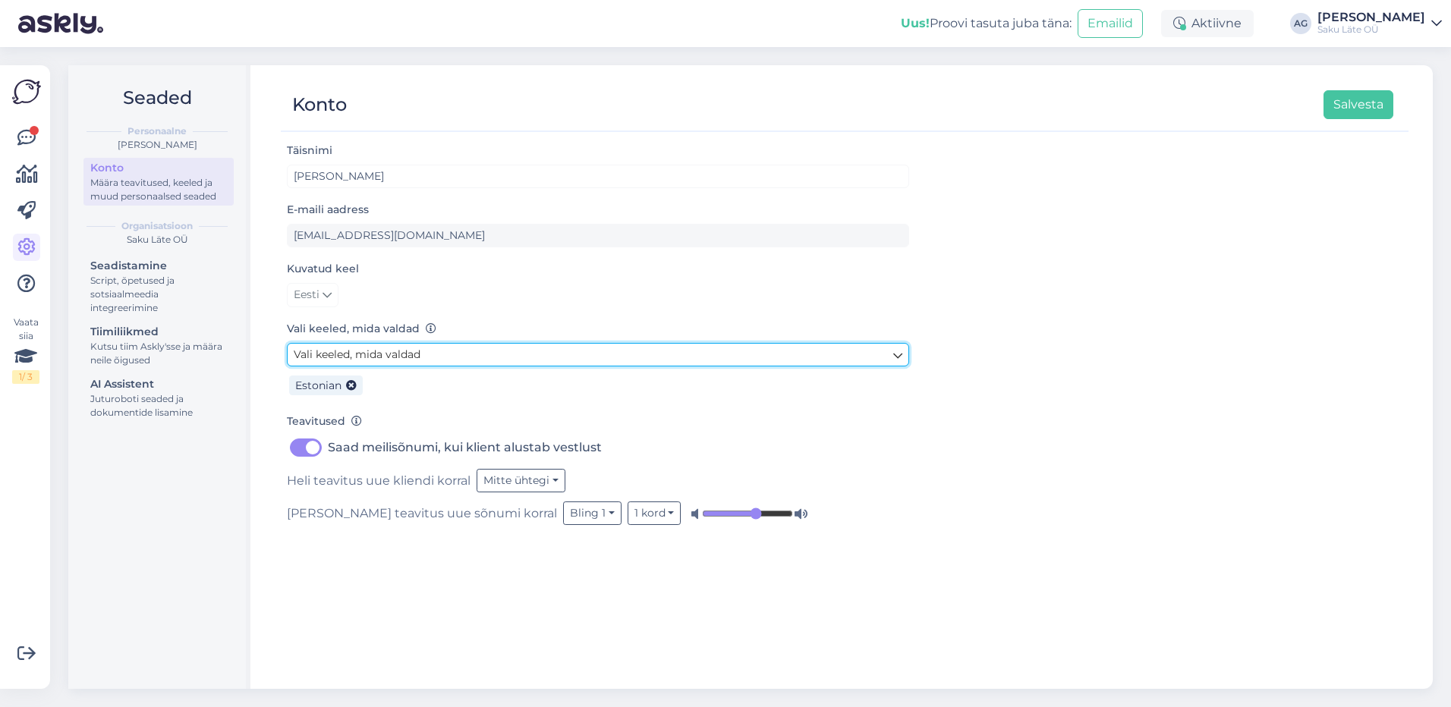
click at [423, 350] on link "Vali keeled, mida valdad" at bounding box center [598, 355] width 622 height 24
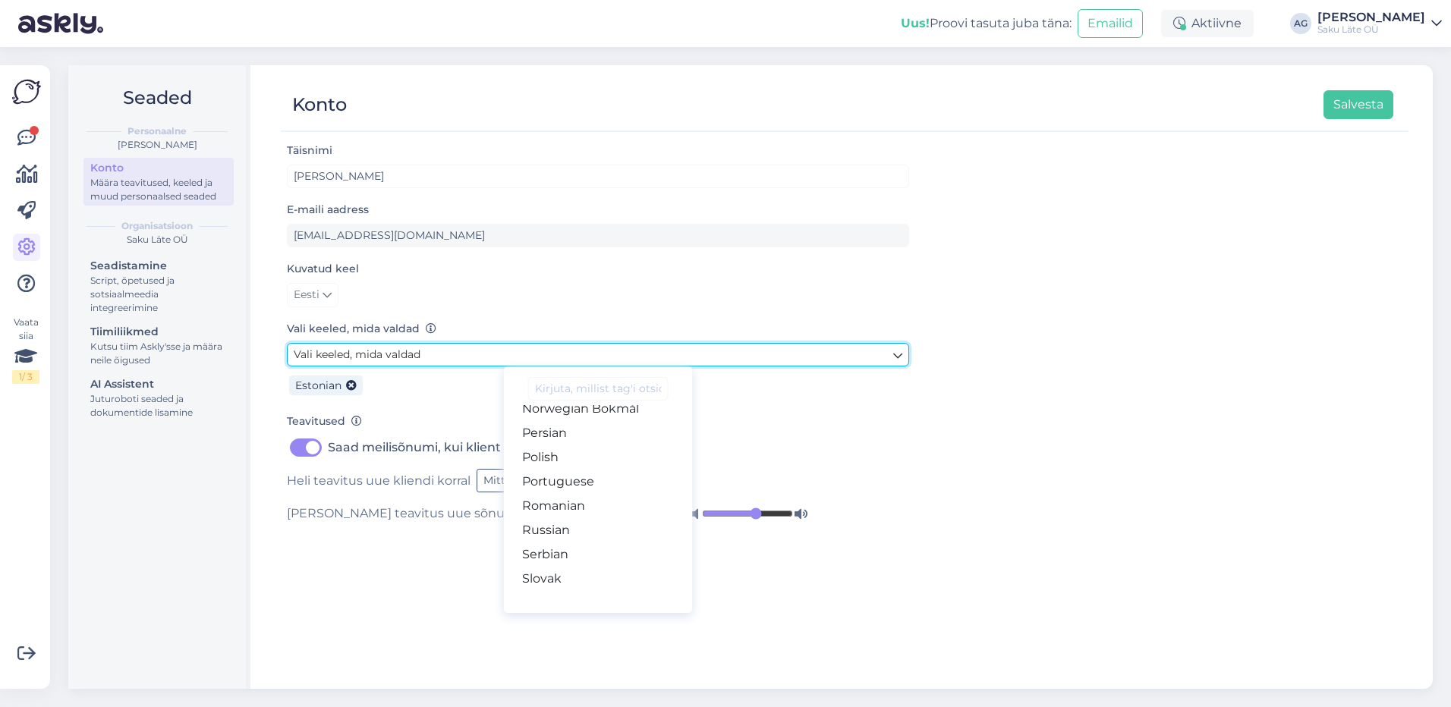
scroll to position [512, 0]
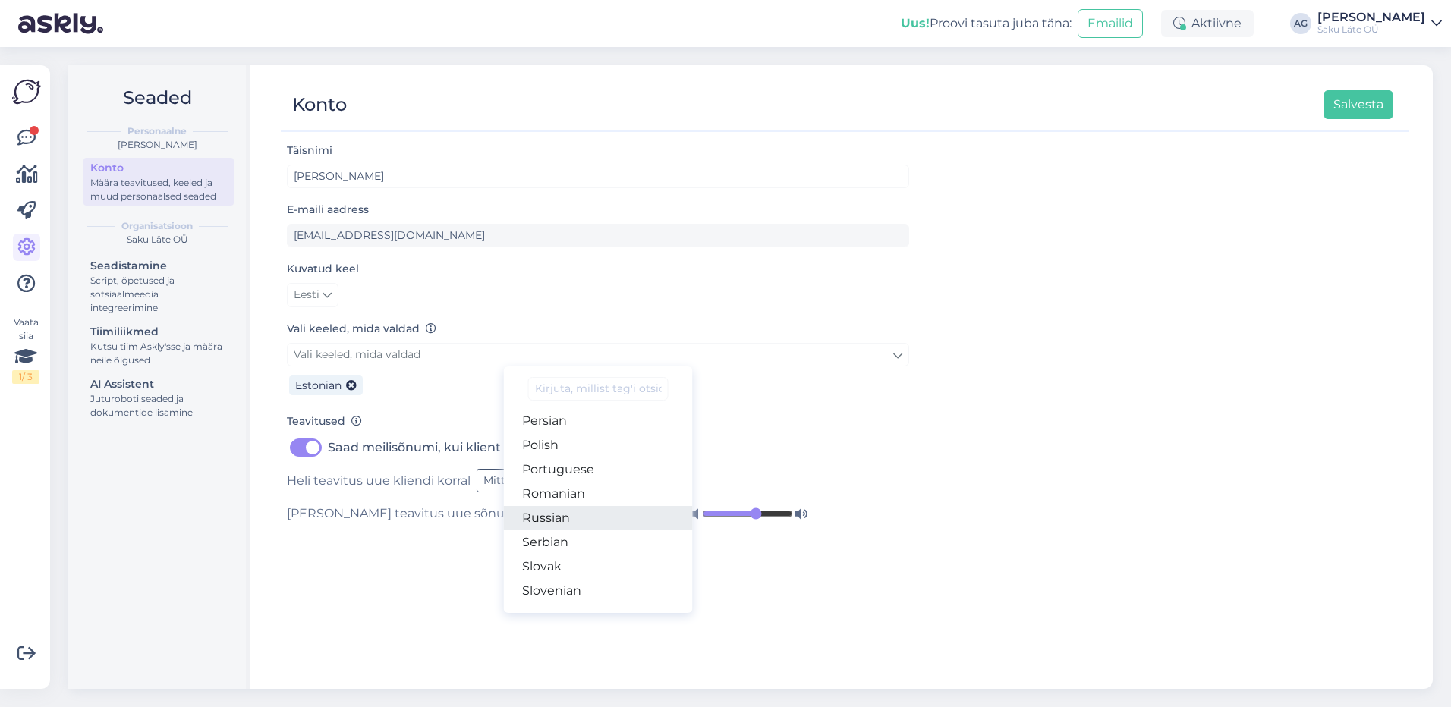
click at [569, 518] on link "Russian" at bounding box center [598, 518] width 189 height 24
click at [1024, 456] on div "Täisnimi [PERSON_NAME] E-maili aadress [EMAIL_ADDRESS][DOMAIN_NAME] Kuvatud kee…" at bounding box center [844, 408] width 1127 height 534
click at [627, 513] on button "1 kord" at bounding box center [654, 514] width 54 height 24
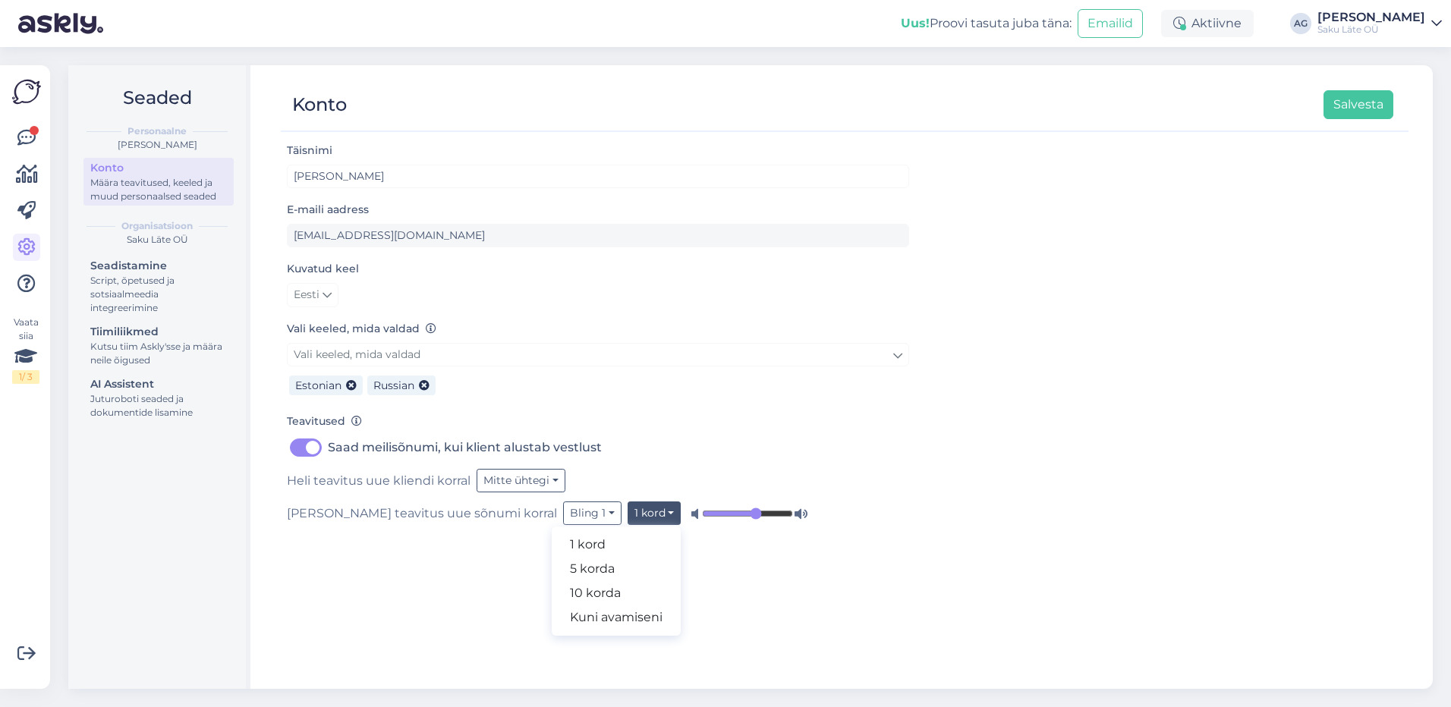
click at [932, 454] on div "Täisnimi [PERSON_NAME] E-maili aadress [EMAIL_ADDRESS][DOMAIN_NAME] Kuvatud kee…" at bounding box center [844, 408] width 1127 height 534
click at [29, 130] on icon at bounding box center [26, 138] width 18 height 18
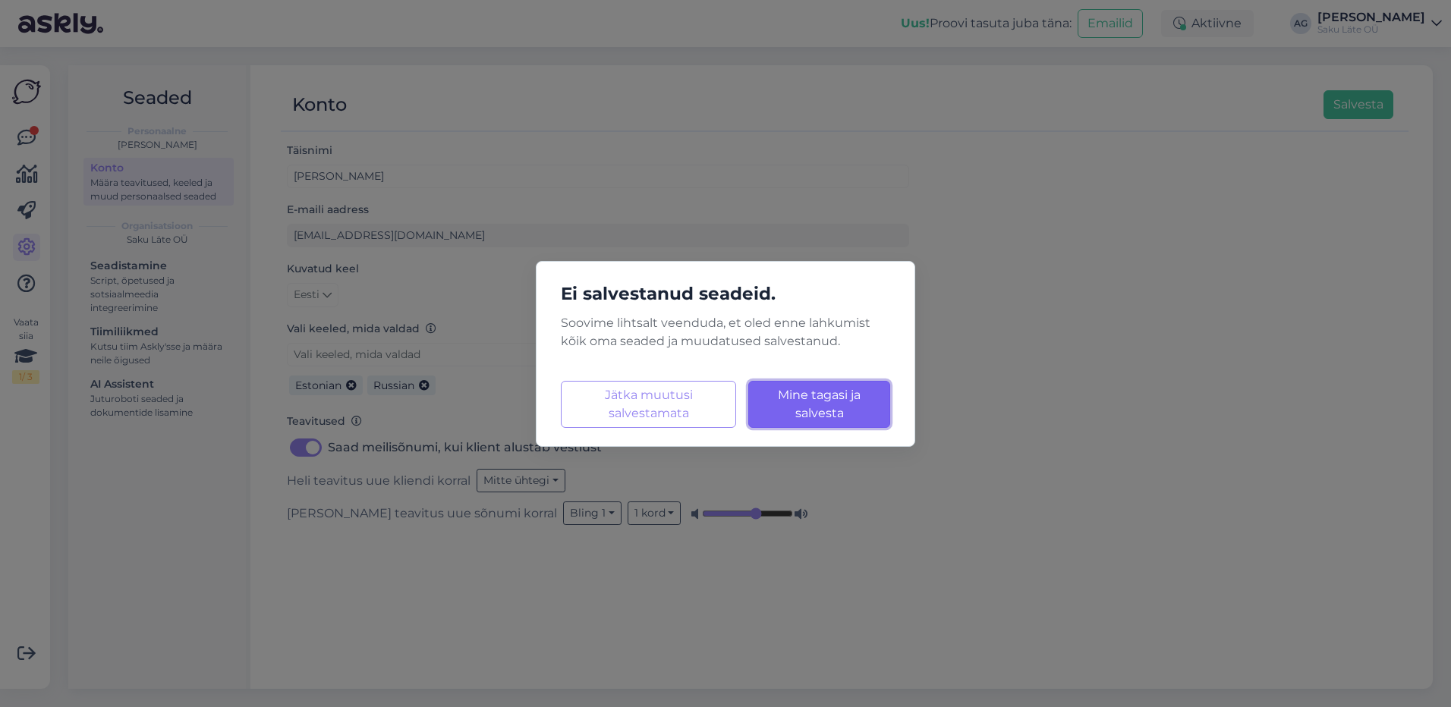
click at [828, 410] on span "Mine tagasi ja salvesta" at bounding box center [819, 404] width 83 height 33
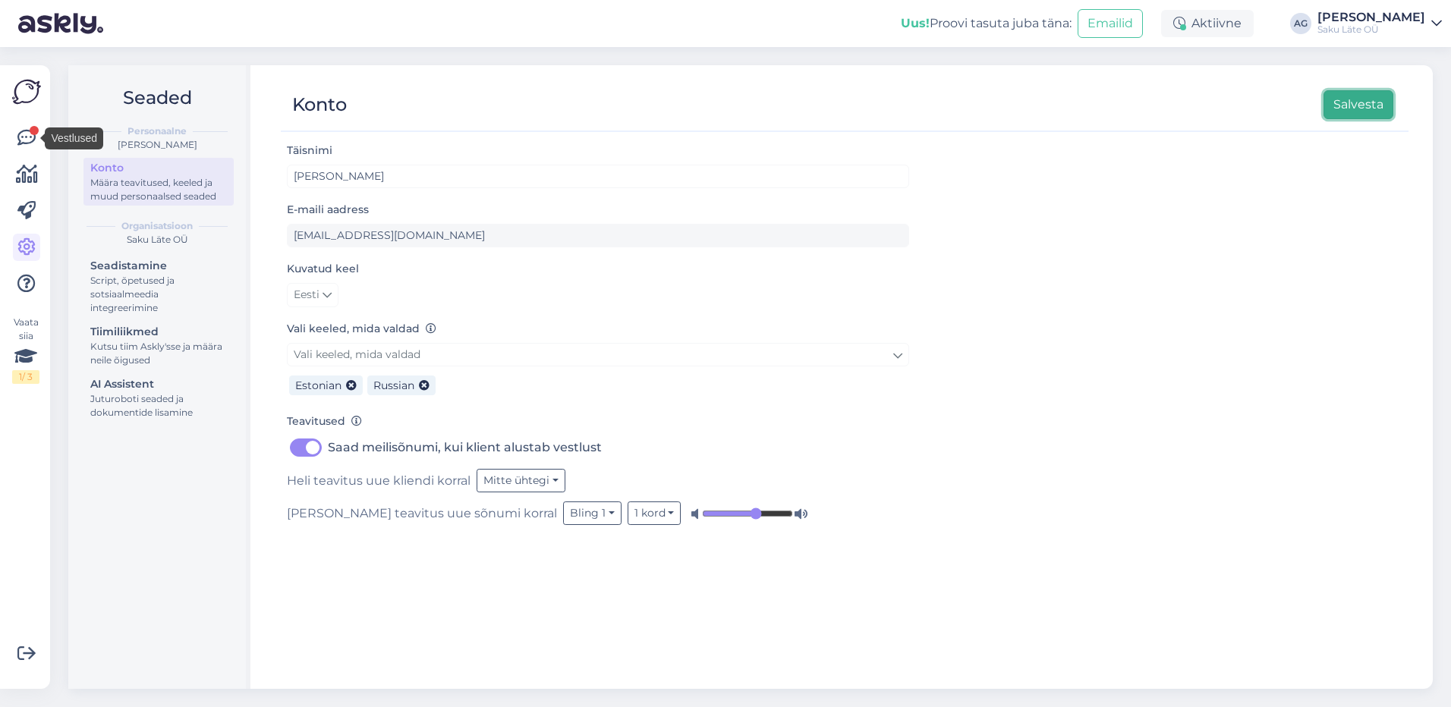
click at [1159, 111] on button "Salvesta" at bounding box center [1358, 104] width 70 height 29
click at [26, 124] on link at bounding box center [26, 137] width 27 height 27
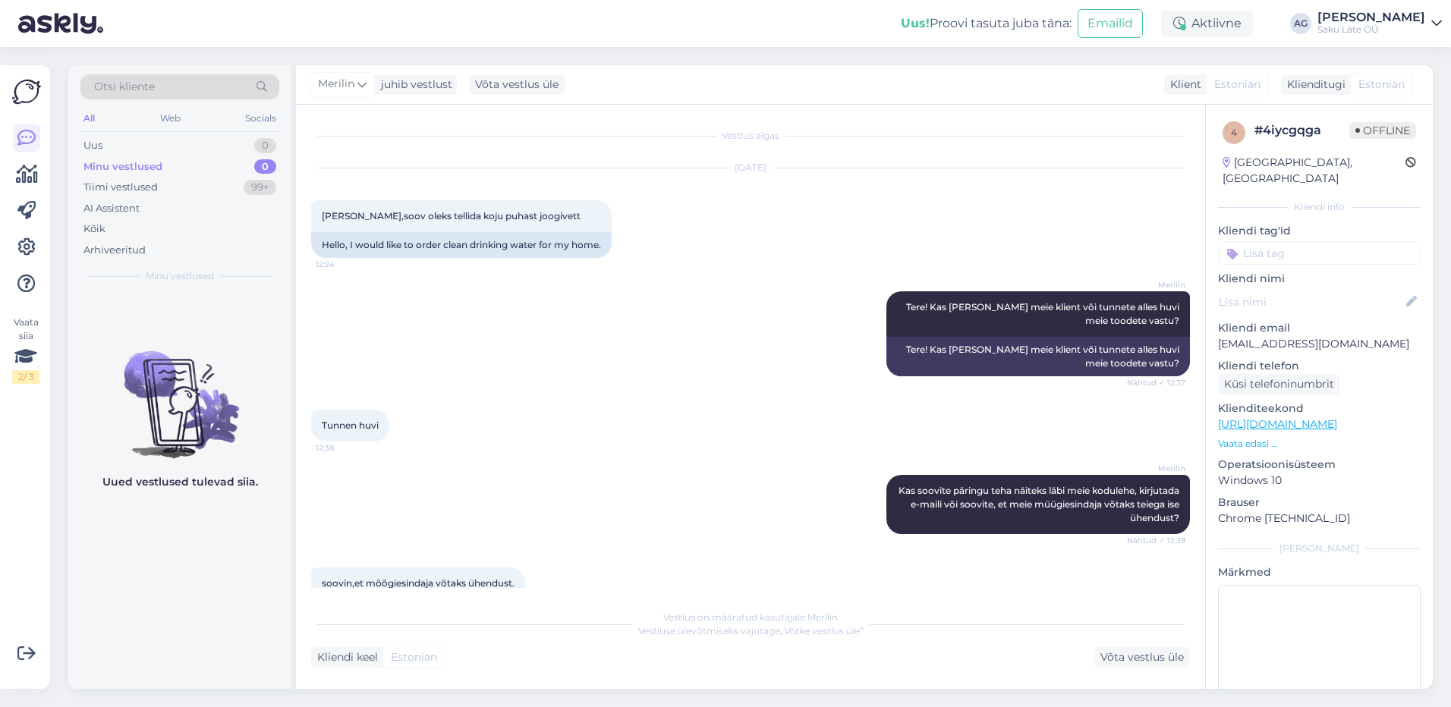
scroll to position [382, 0]
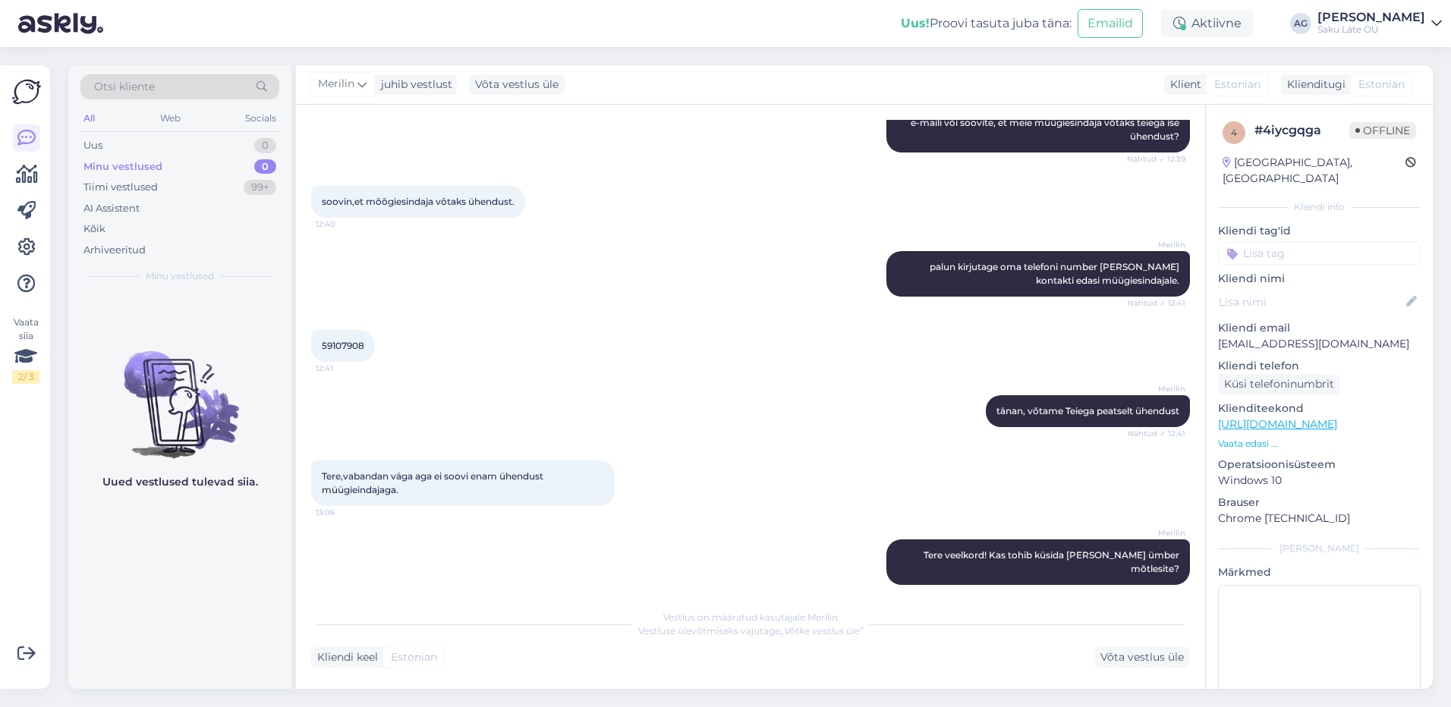
click at [118, 162] on div "Minu vestlused" at bounding box center [122, 166] width 79 height 15
